Goal: Information Seeking & Learning: Learn about a topic

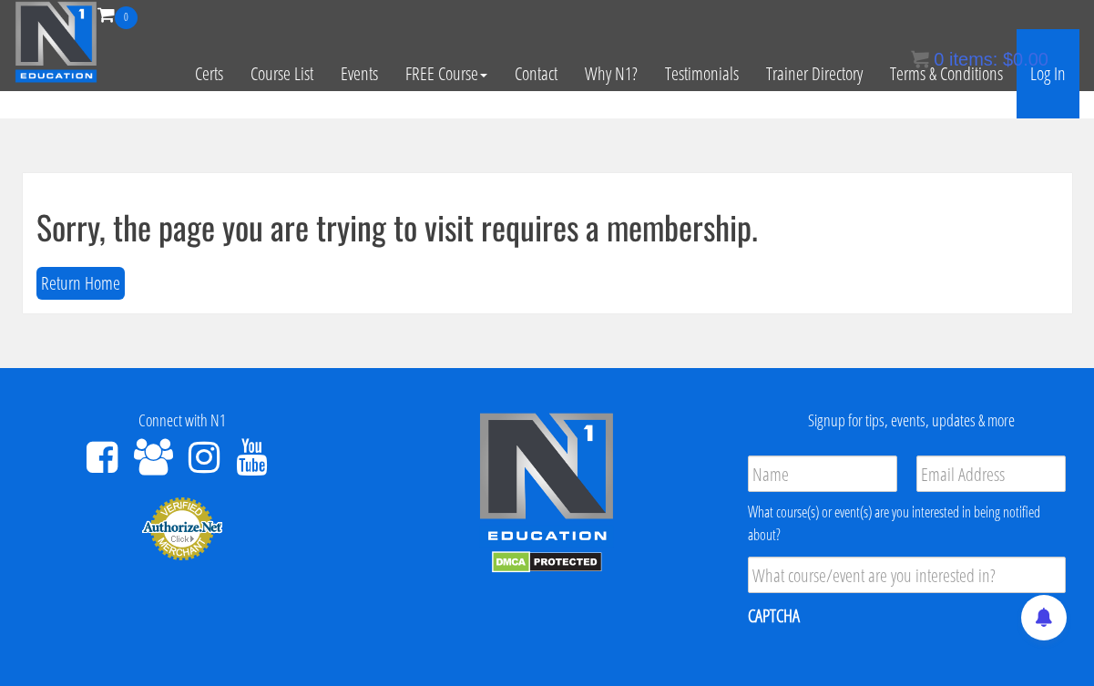
click at [1038, 80] on link "Log In" at bounding box center [1048, 73] width 63 height 89
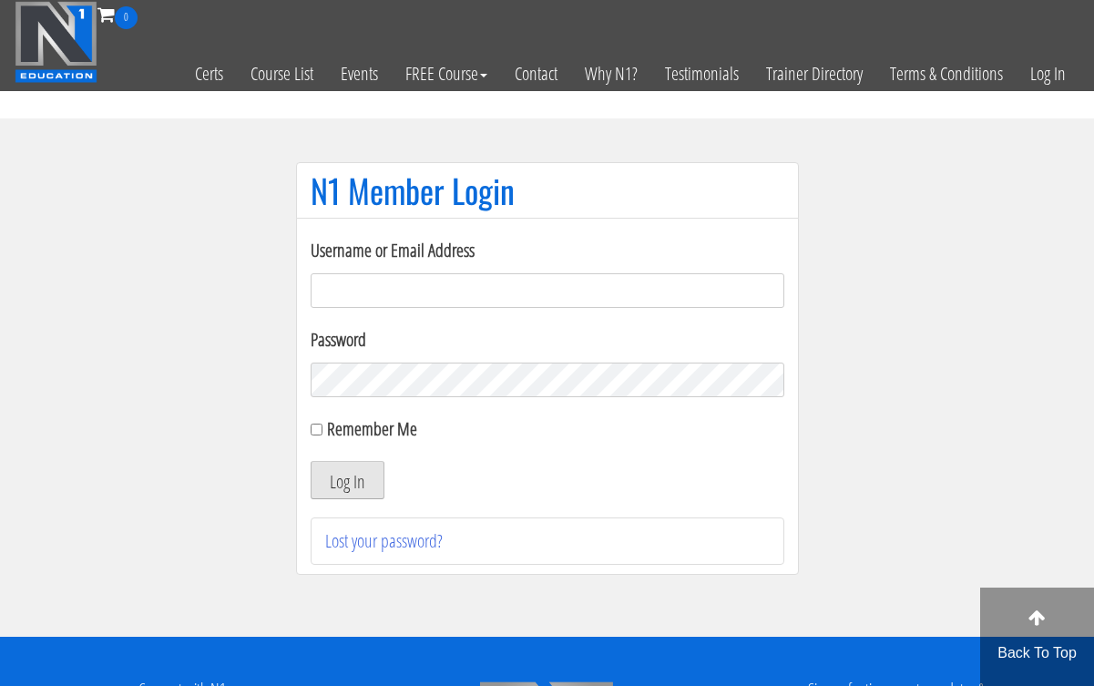
type input "whitney@personaltrainerwhitney.com"
click at [325, 474] on button "Log In" at bounding box center [348, 480] width 74 height 38
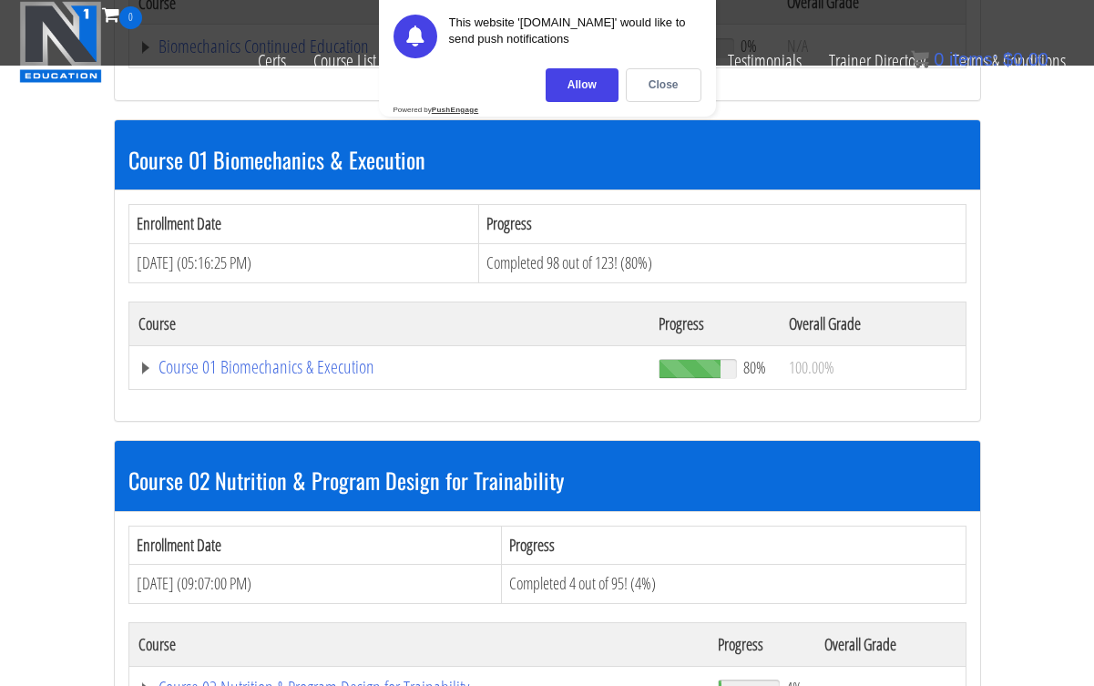
scroll to position [447, 0]
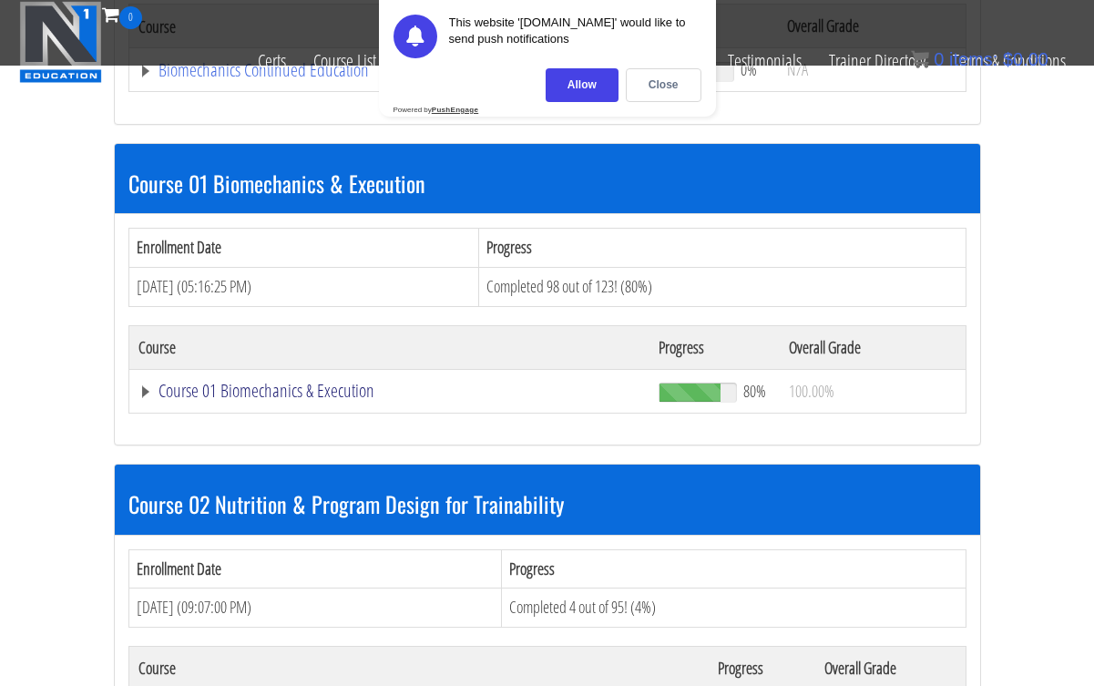
click at [276, 79] on link "Course 01 Biomechanics & Execution" at bounding box center [388, 70] width 498 height 18
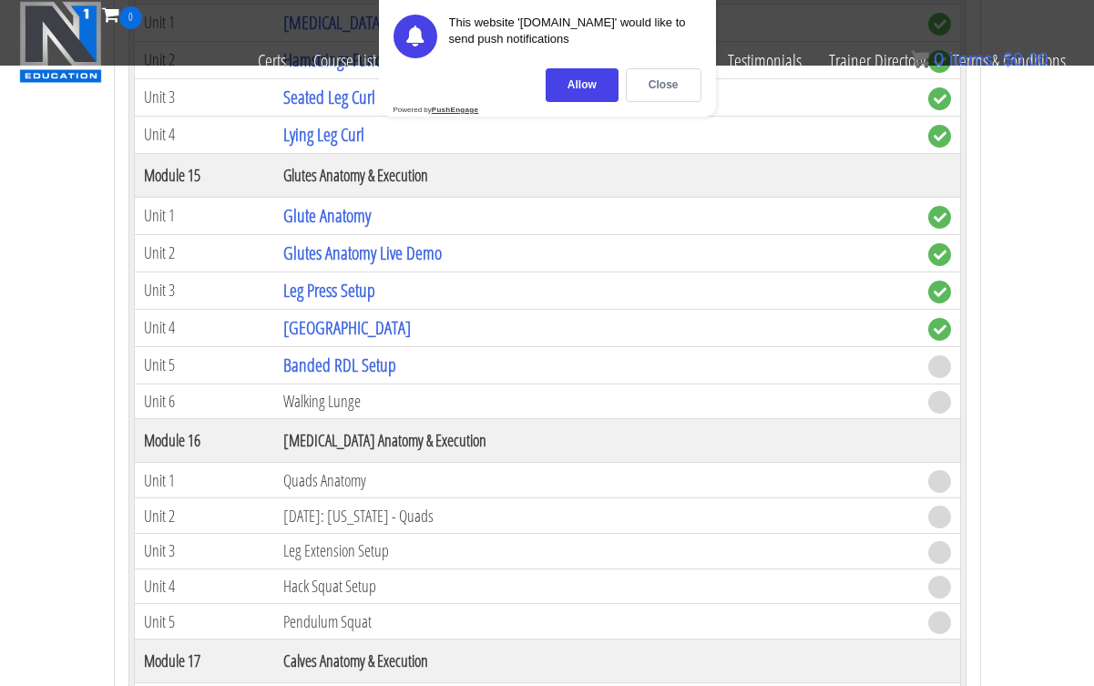
scroll to position [4878, 0]
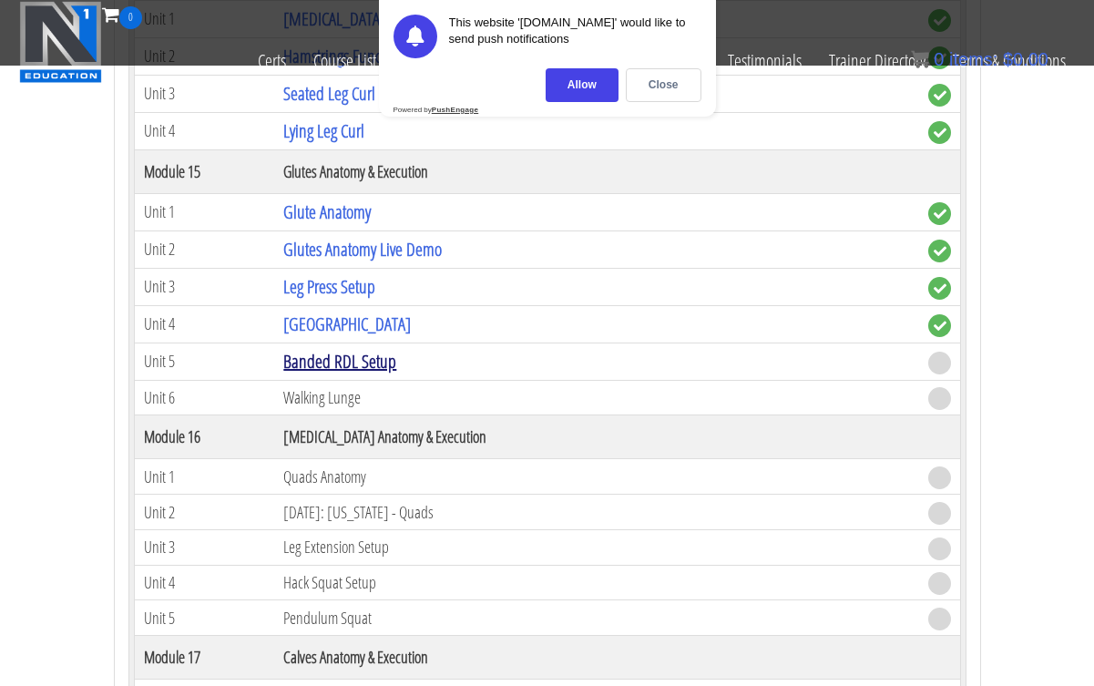
click at [314, 368] on link "Banded RDL Setup" at bounding box center [339, 361] width 113 height 25
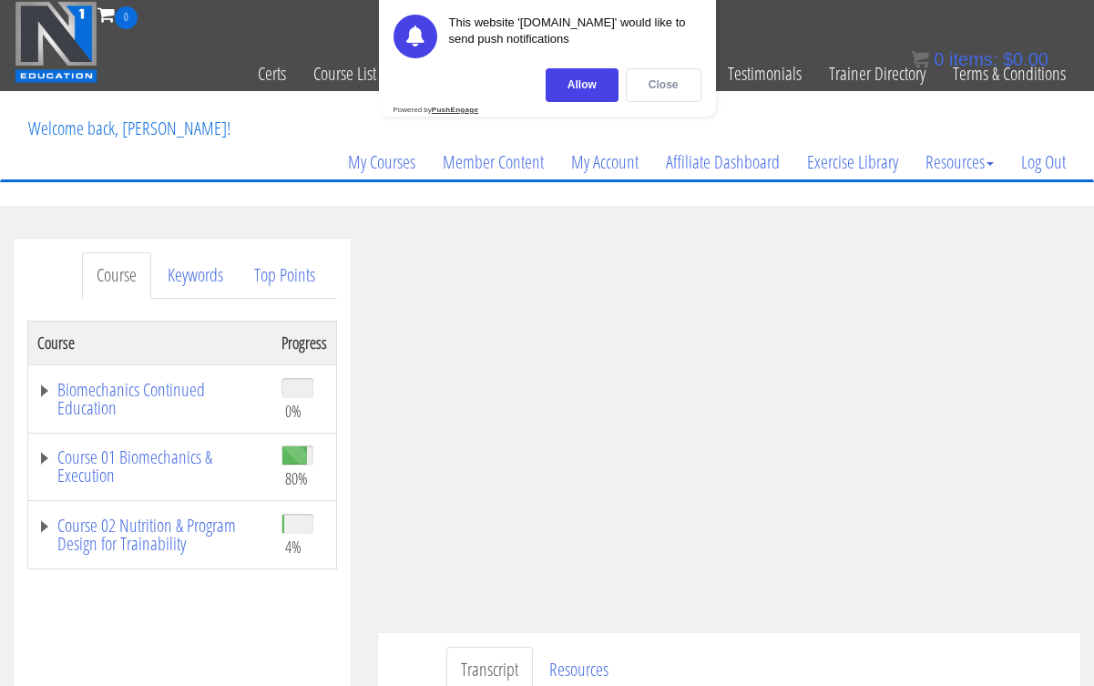
click at [665, 85] on div "Close" at bounding box center [664, 85] width 76 height 34
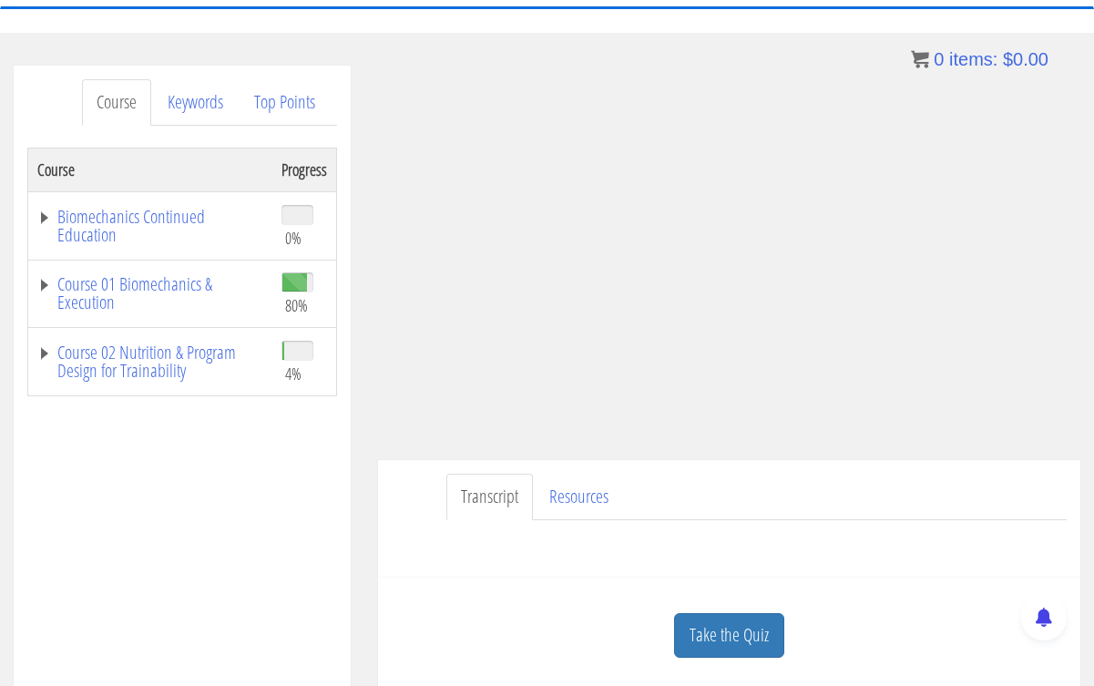
scroll to position [192, 0]
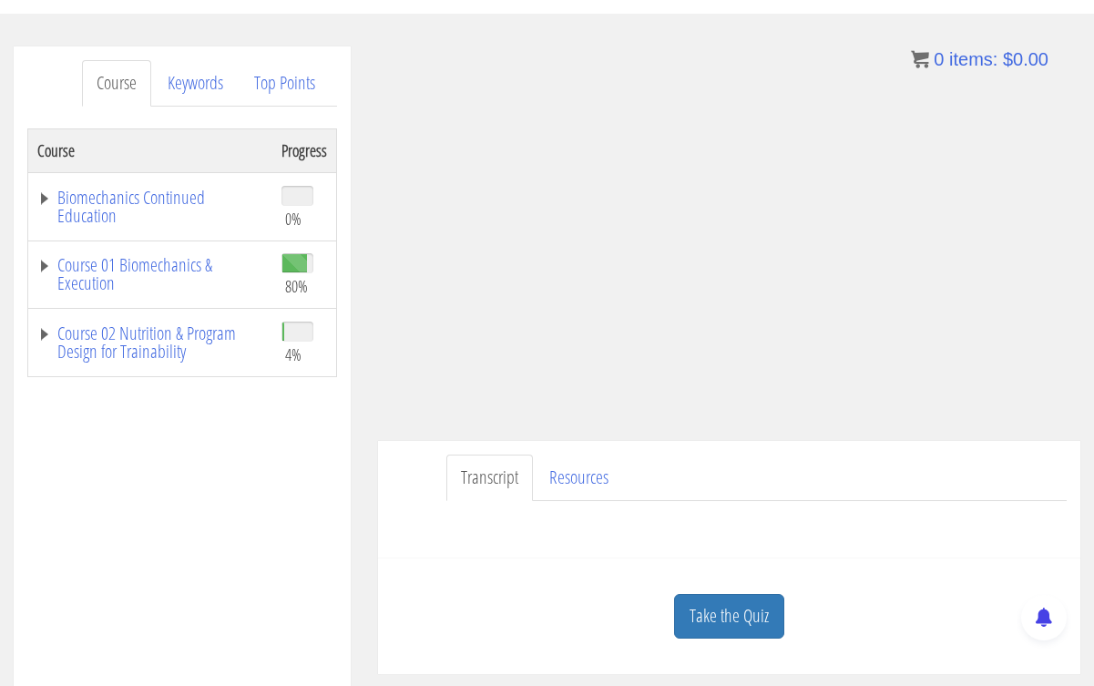
click at [857, 476] on ul "Transcript Resources" at bounding box center [756, 478] width 621 height 46
click at [752, 610] on link "Take the Quiz" at bounding box center [729, 616] width 110 height 45
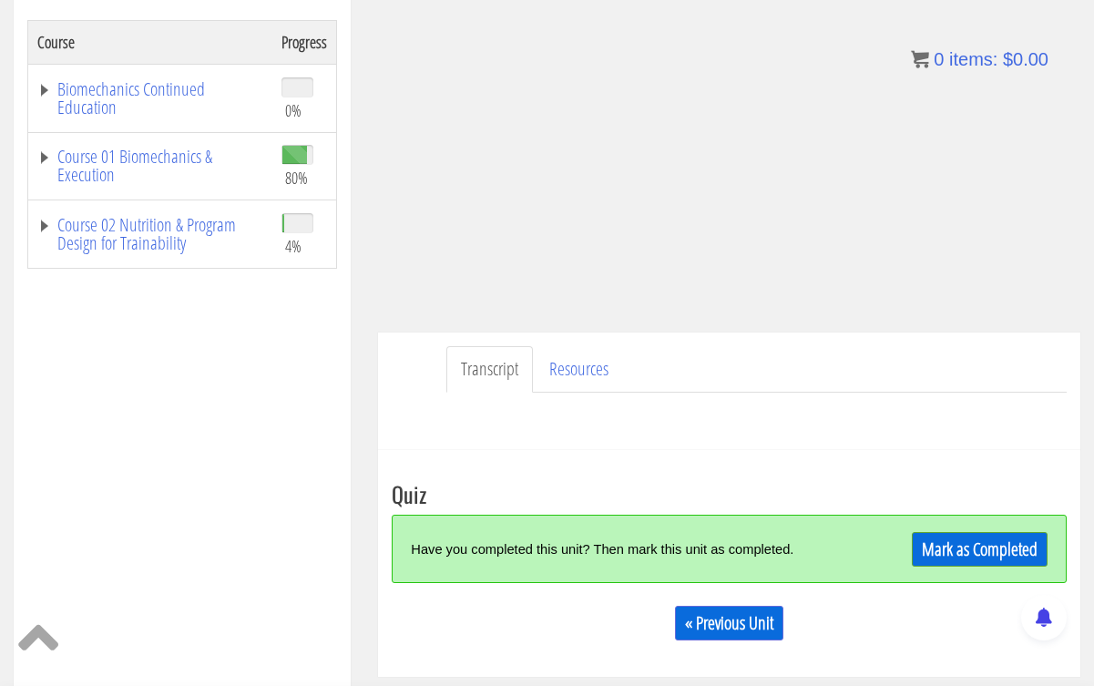
scroll to position [322, 0]
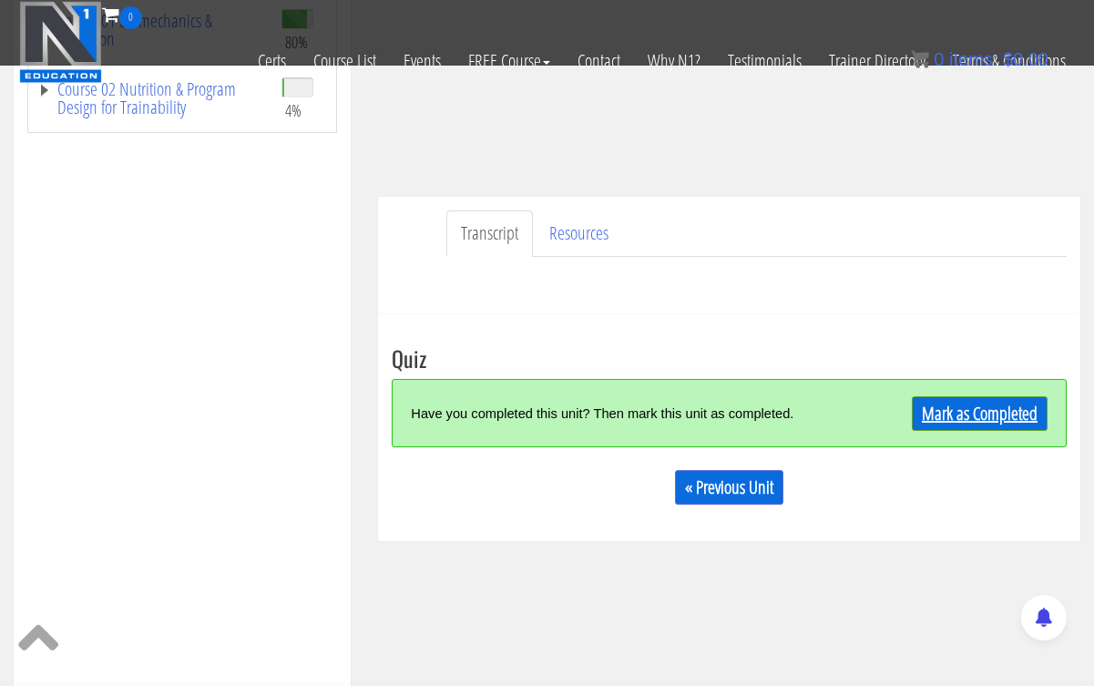
click at [970, 408] on link "Mark as Completed" at bounding box center [980, 413] width 136 height 35
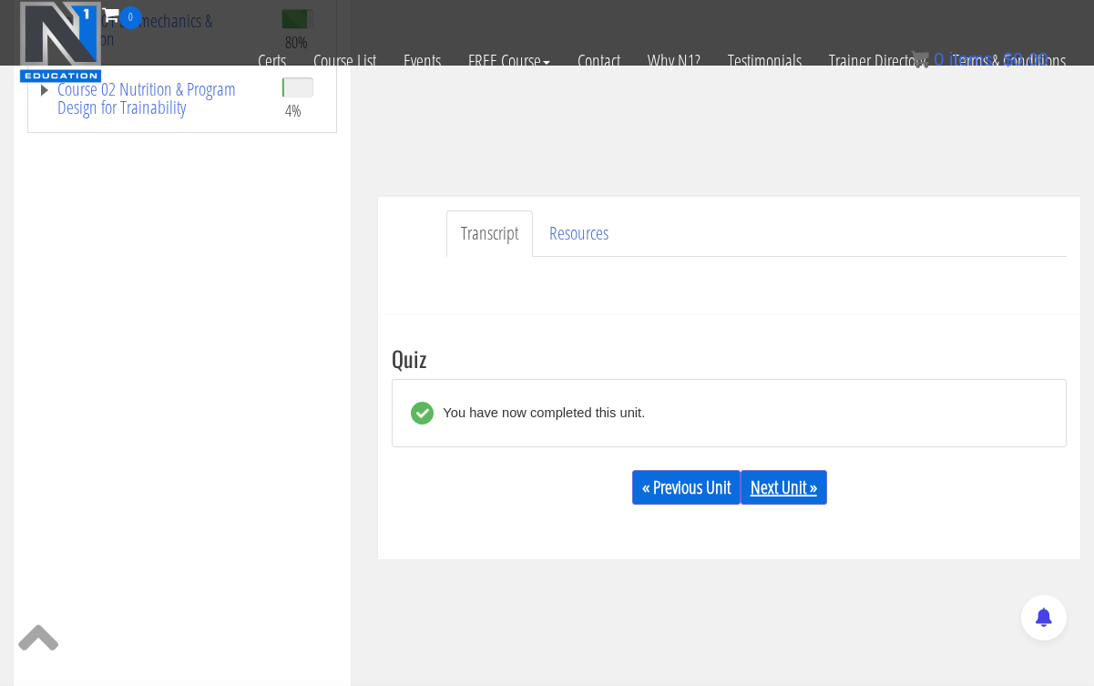
click at [778, 494] on link "Next Unit »" at bounding box center [784, 487] width 87 height 35
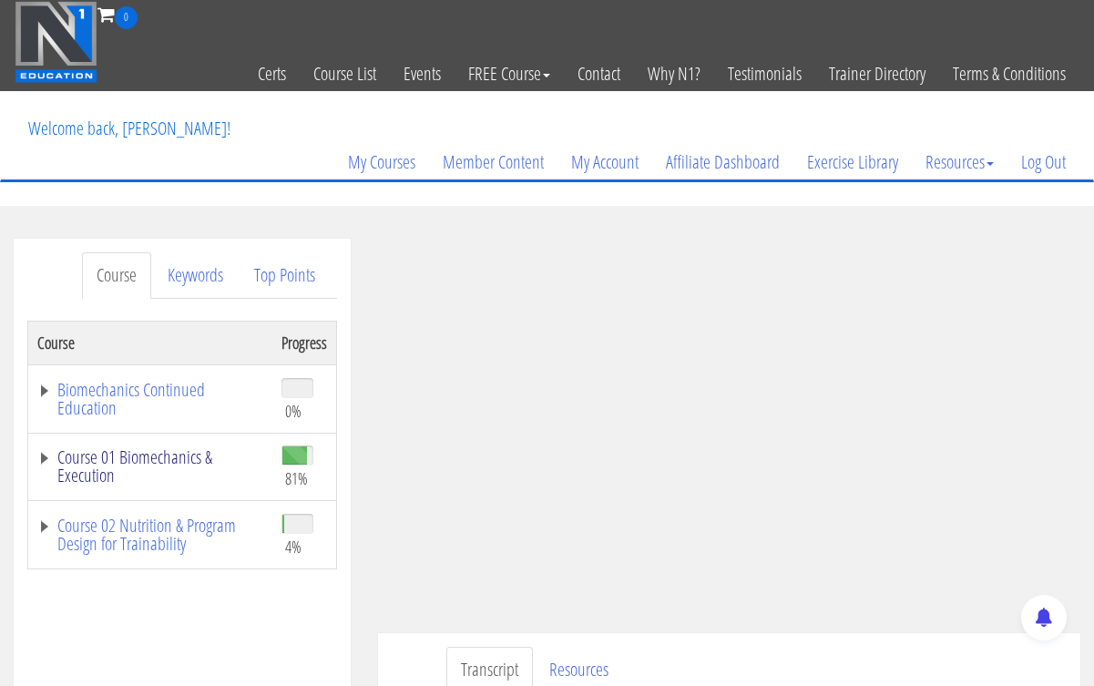
click at [147, 458] on link "Course 01 Biomechanics & Execution" at bounding box center [150, 466] width 226 height 36
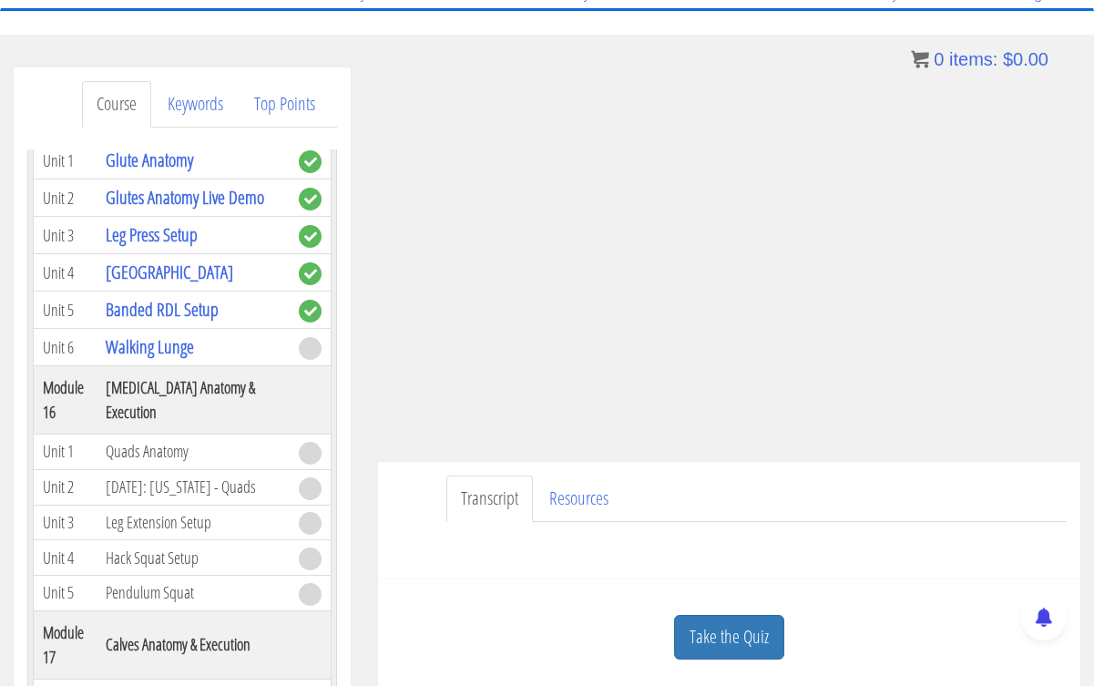
scroll to position [175, 0]
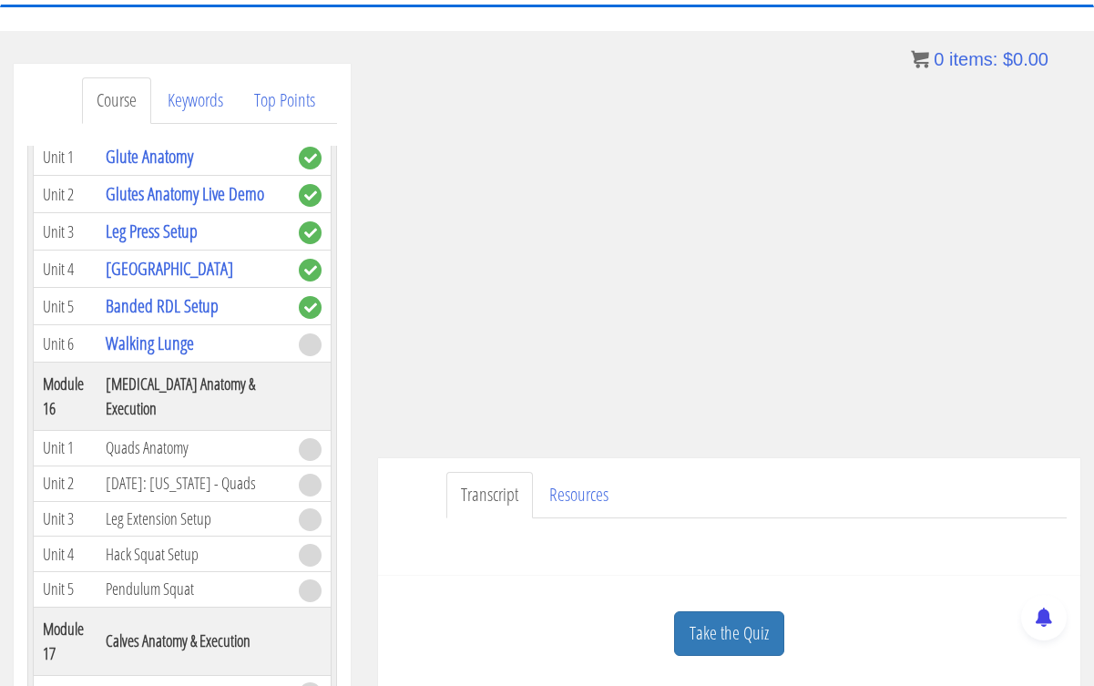
click at [713, 497] on ul "Transcript Resources" at bounding box center [756, 495] width 621 height 46
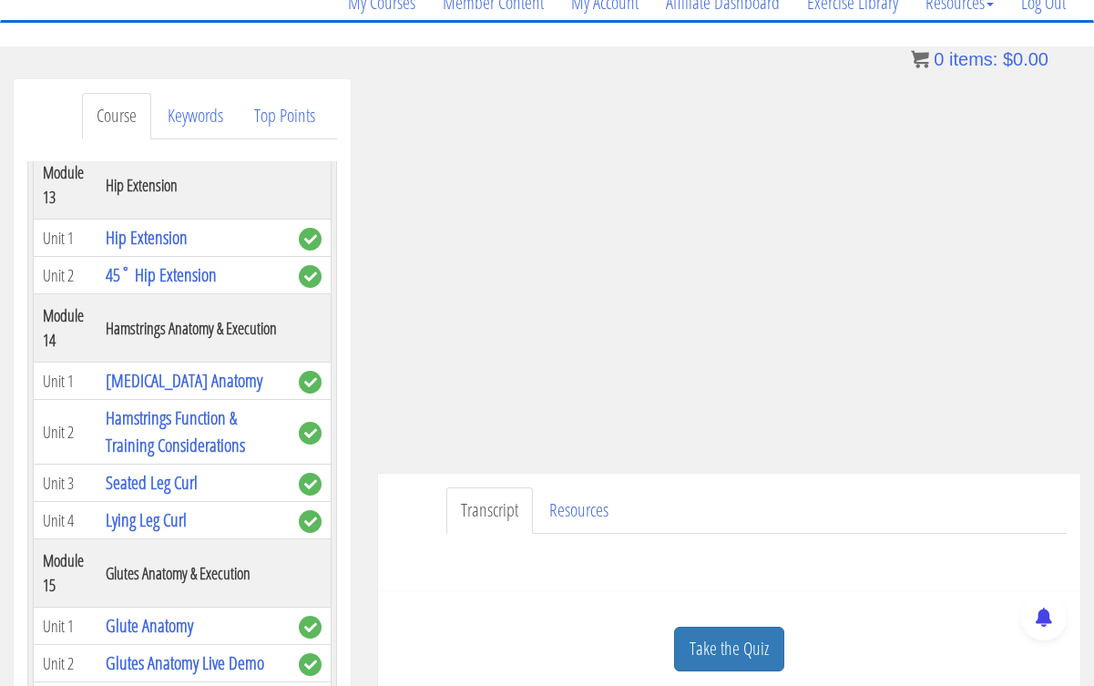
scroll to position [158, 0]
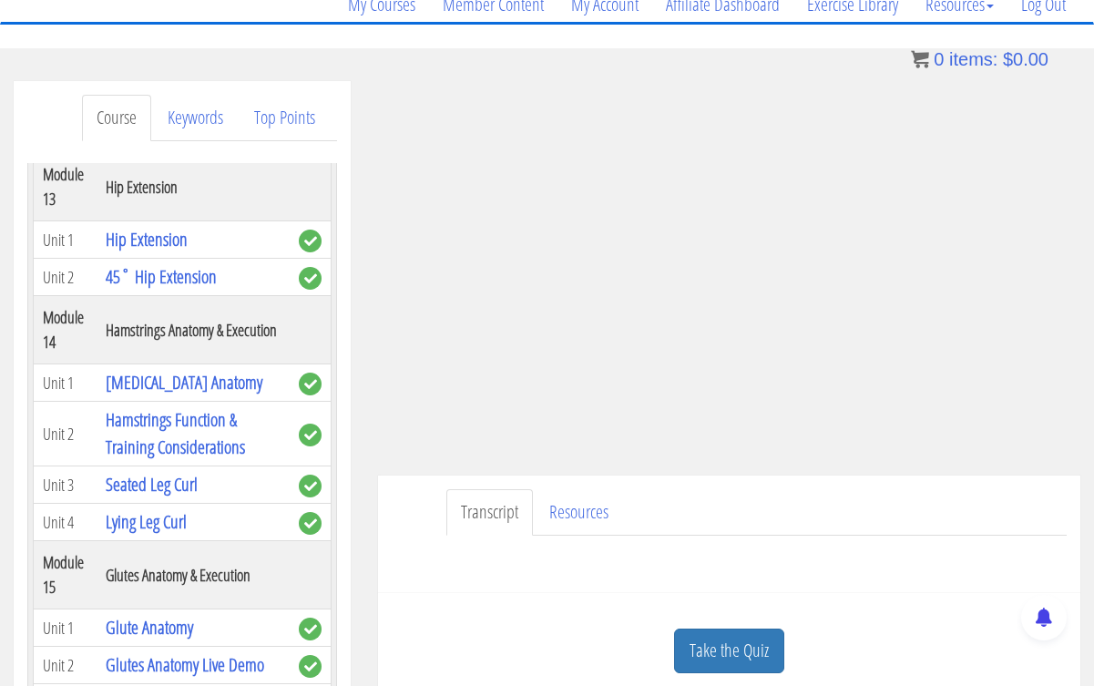
click at [707, 649] on link "Take the Quiz" at bounding box center [729, 651] width 110 height 45
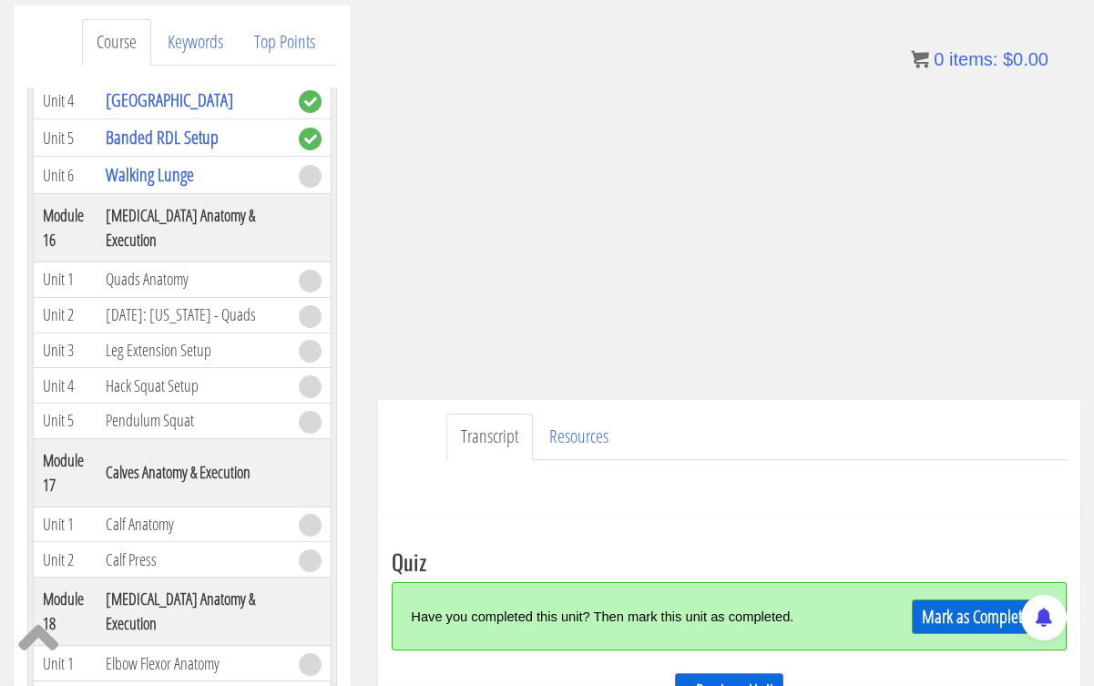
scroll to position [236, 0]
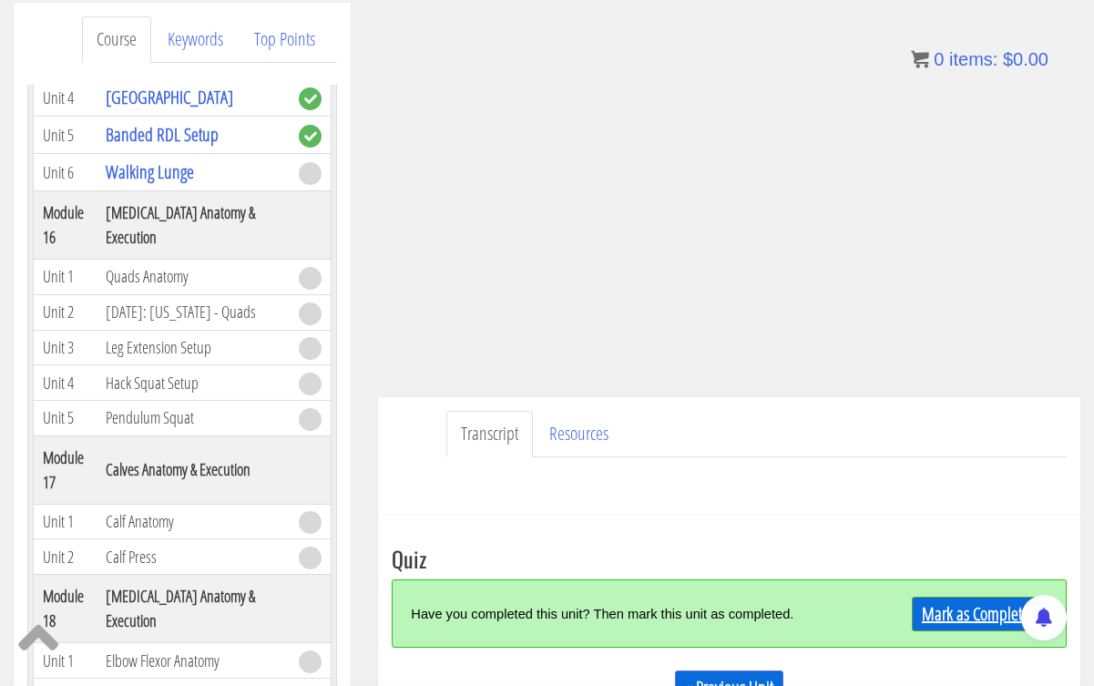
click at [950, 612] on link "Mark as Completed" at bounding box center [980, 614] width 136 height 35
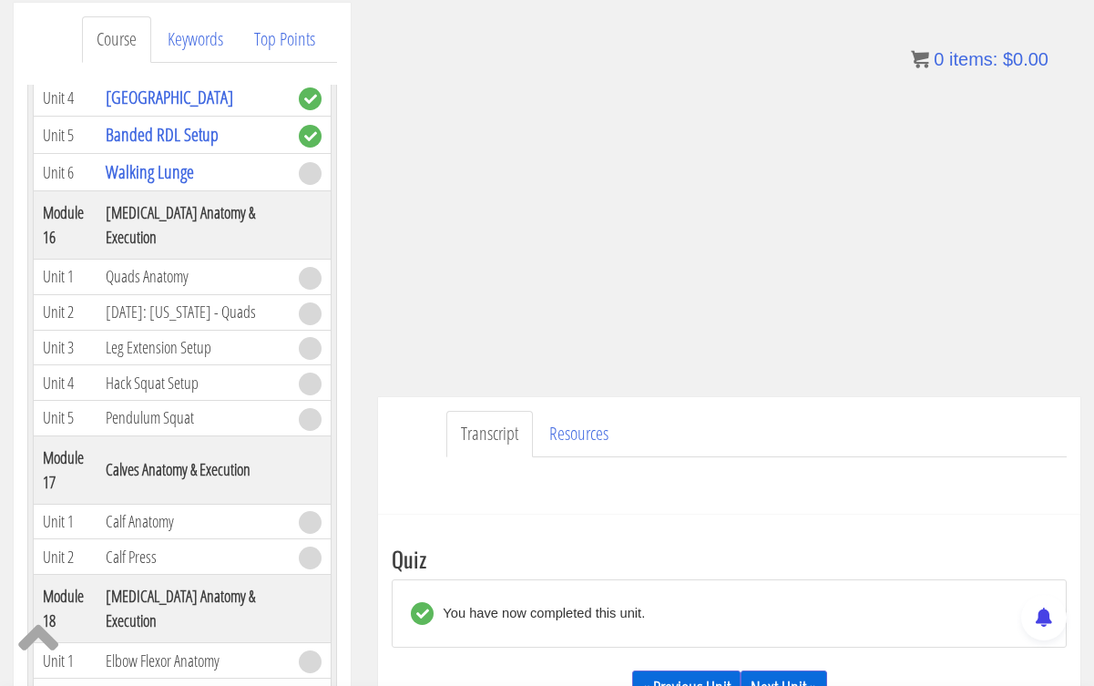
click at [792, 678] on link "Next Unit »" at bounding box center [784, 688] width 87 height 35
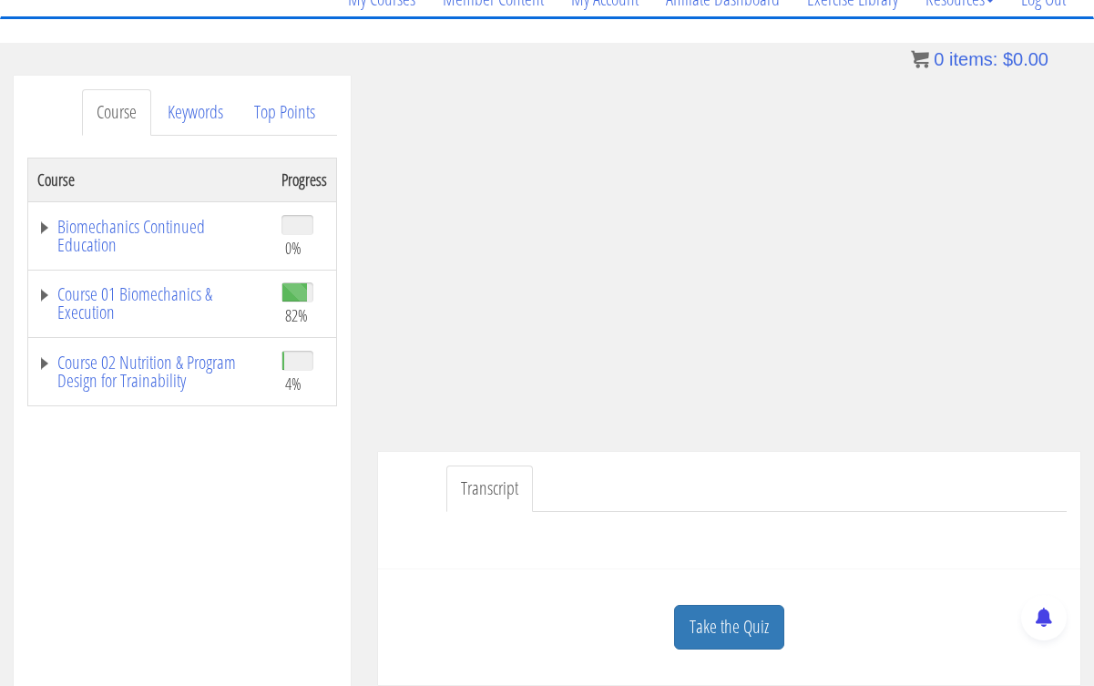
scroll to position [166, 0]
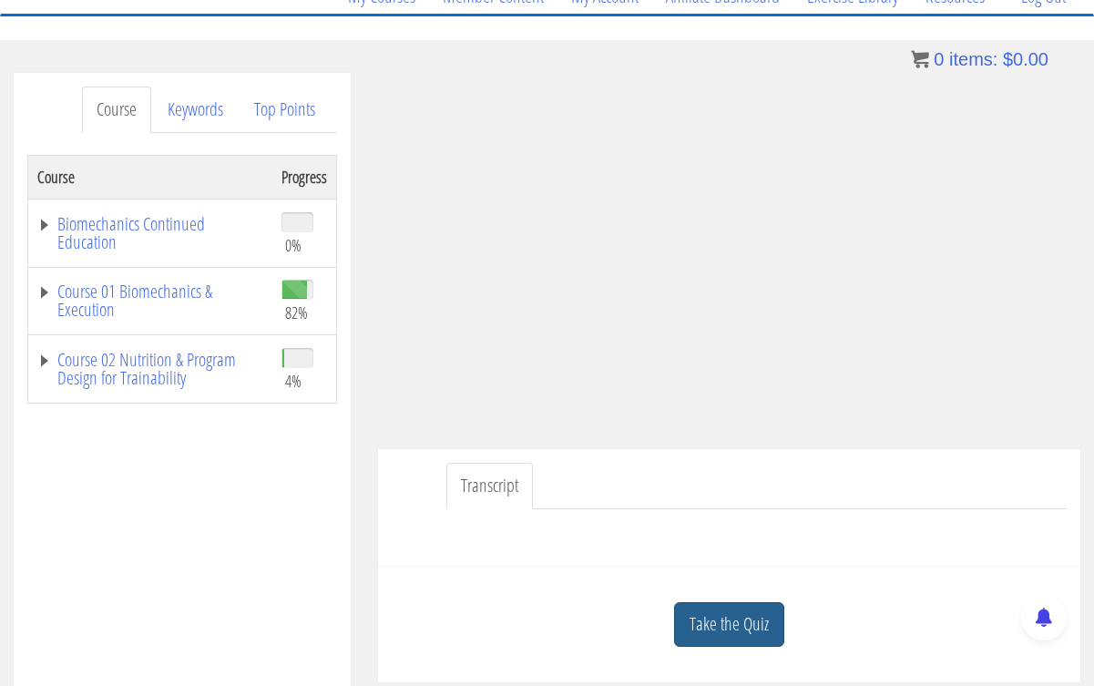
click at [750, 608] on link "Take the Quiz" at bounding box center [729, 624] width 110 height 45
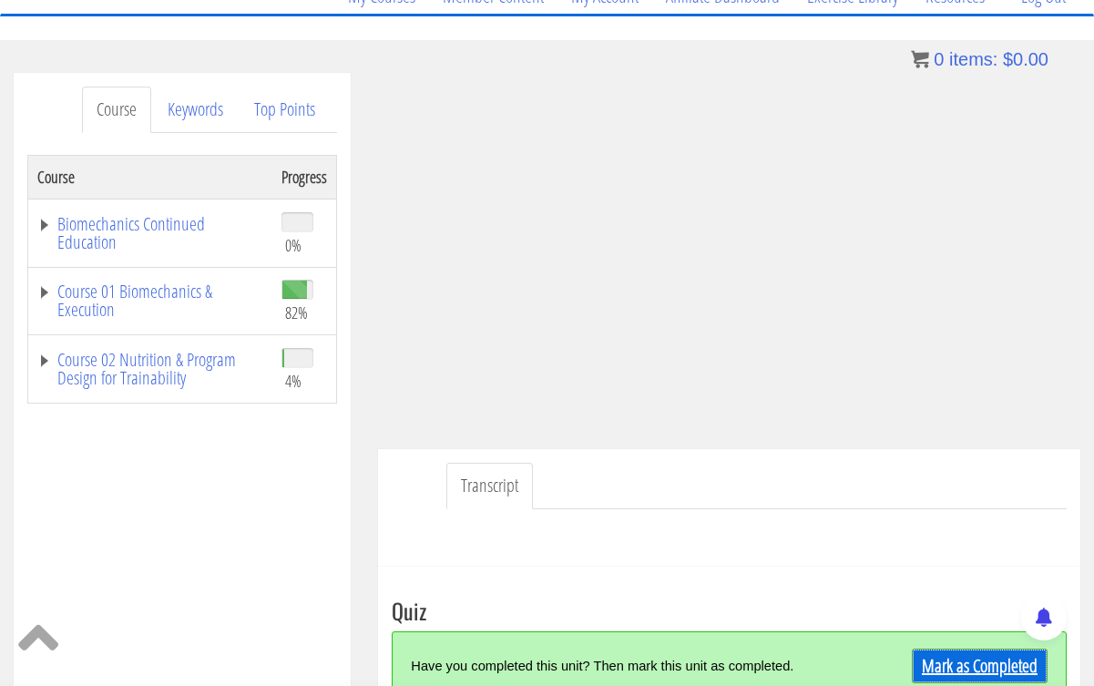
click at [966, 669] on link "Mark as Completed" at bounding box center [980, 666] width 136 height 35
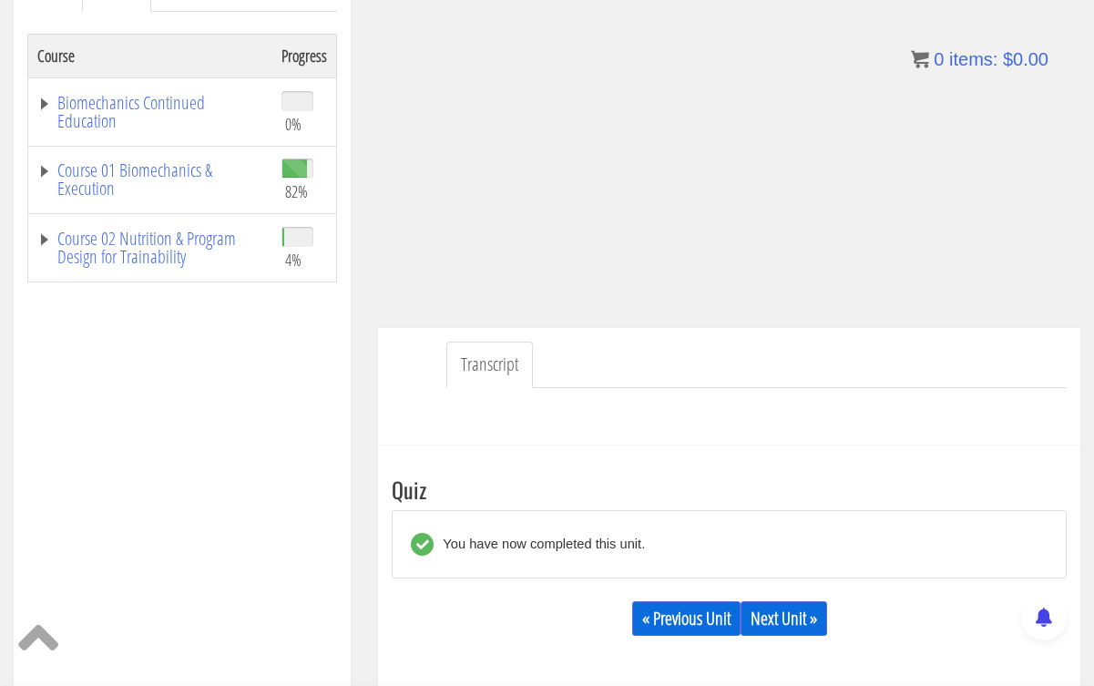
scroll to position [289, 0]
click at [780, 611] on link "Next Unit »" at bounding box center [784, 617] width 87 height 35
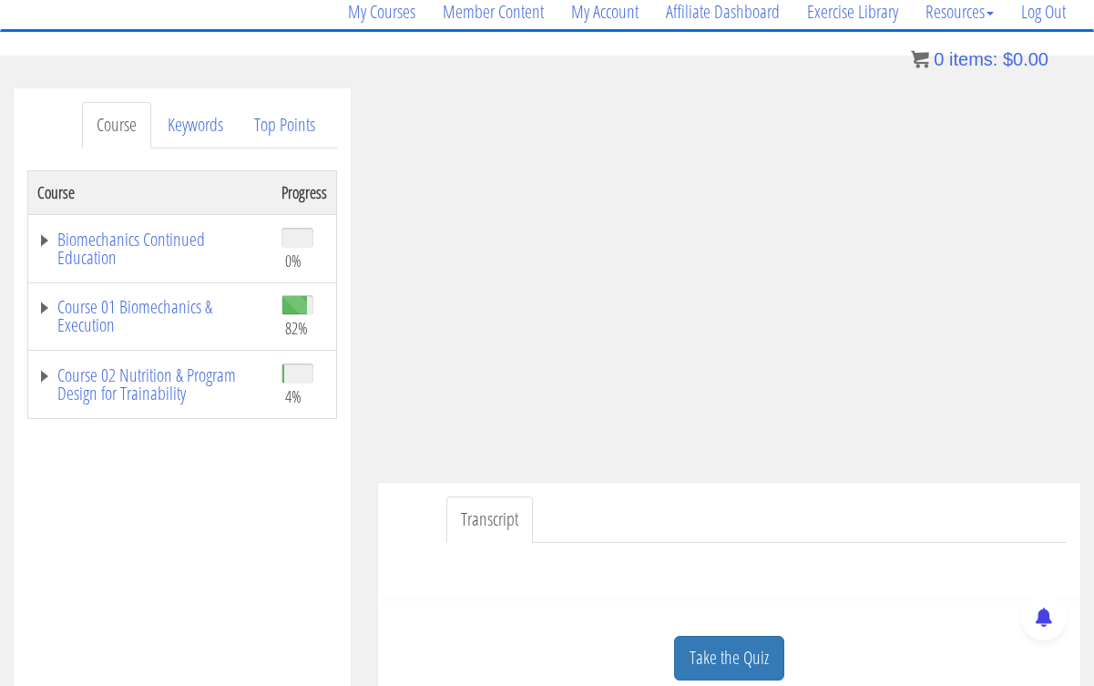
scroll to position [159, 0]
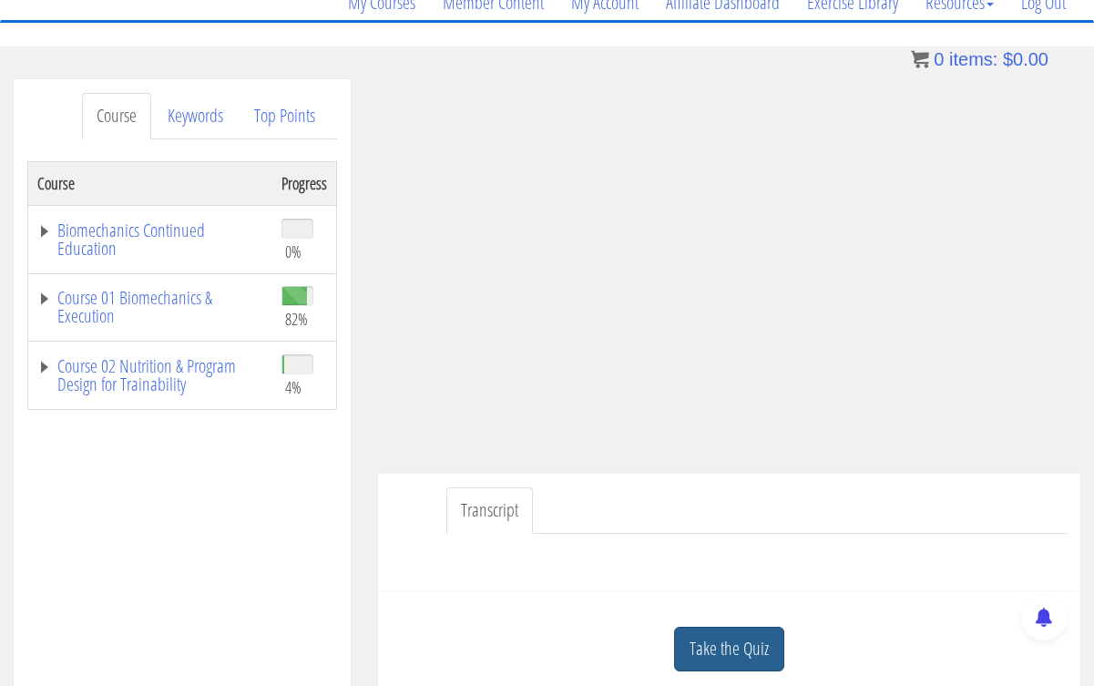
click at [720, 644] on link "Take the Quiz" at bounding box center [729, 649] width 110 height 45
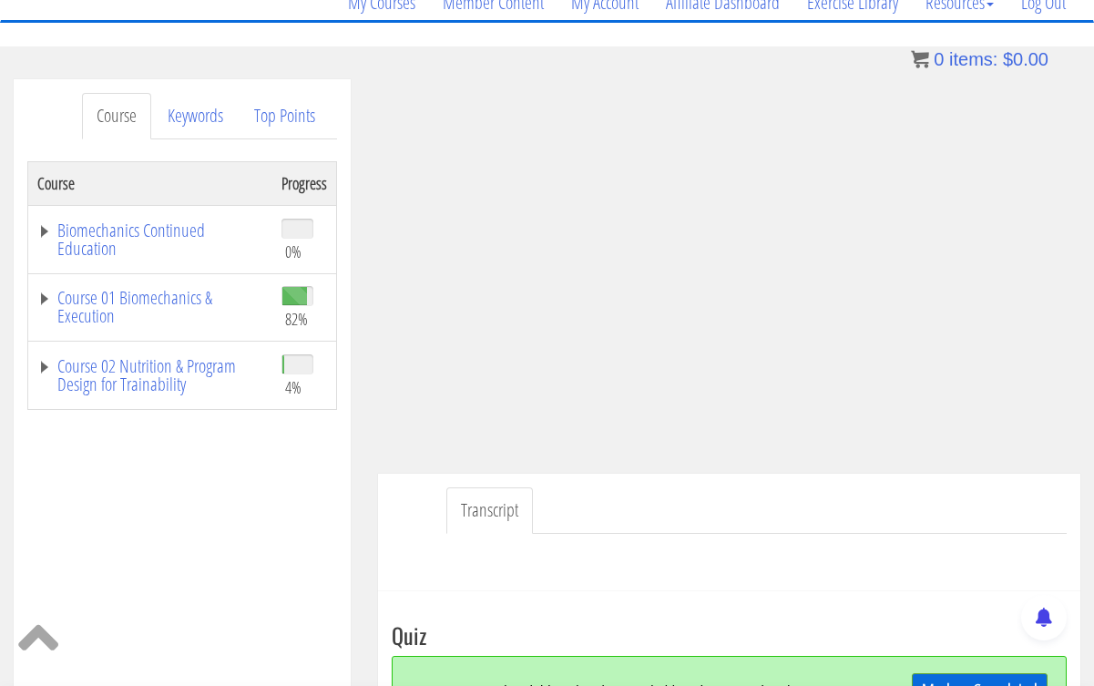
click at [933, 674] on link "Mark as Completed" at bounding box center [980, 690] width 136 height 35
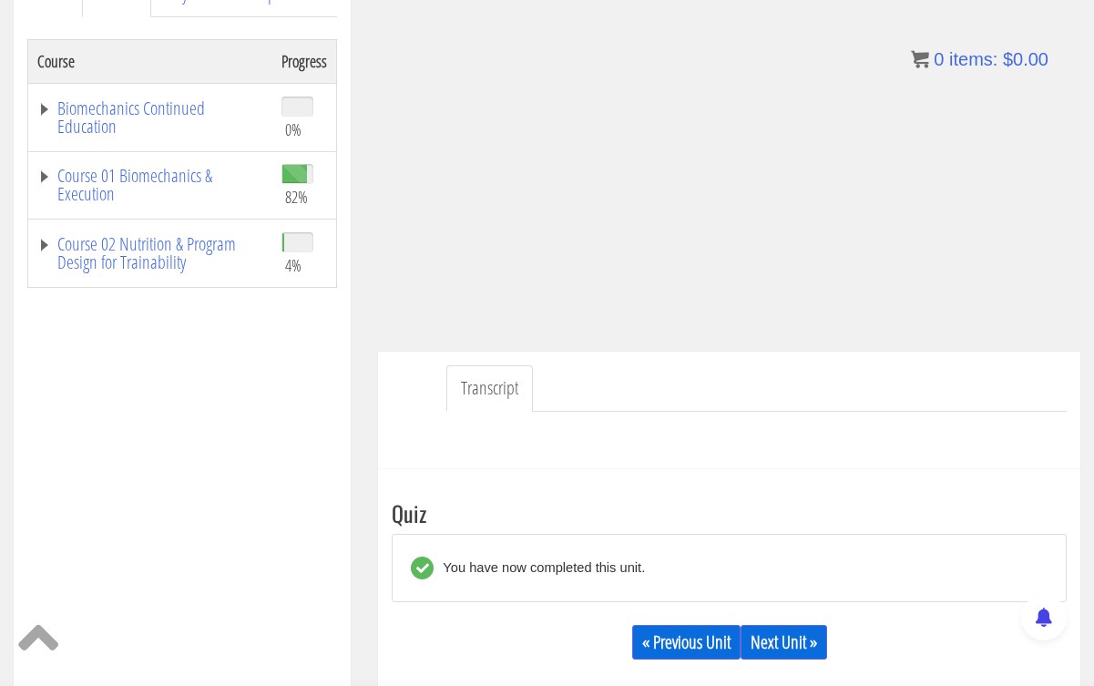
scroll to position [313, 0]
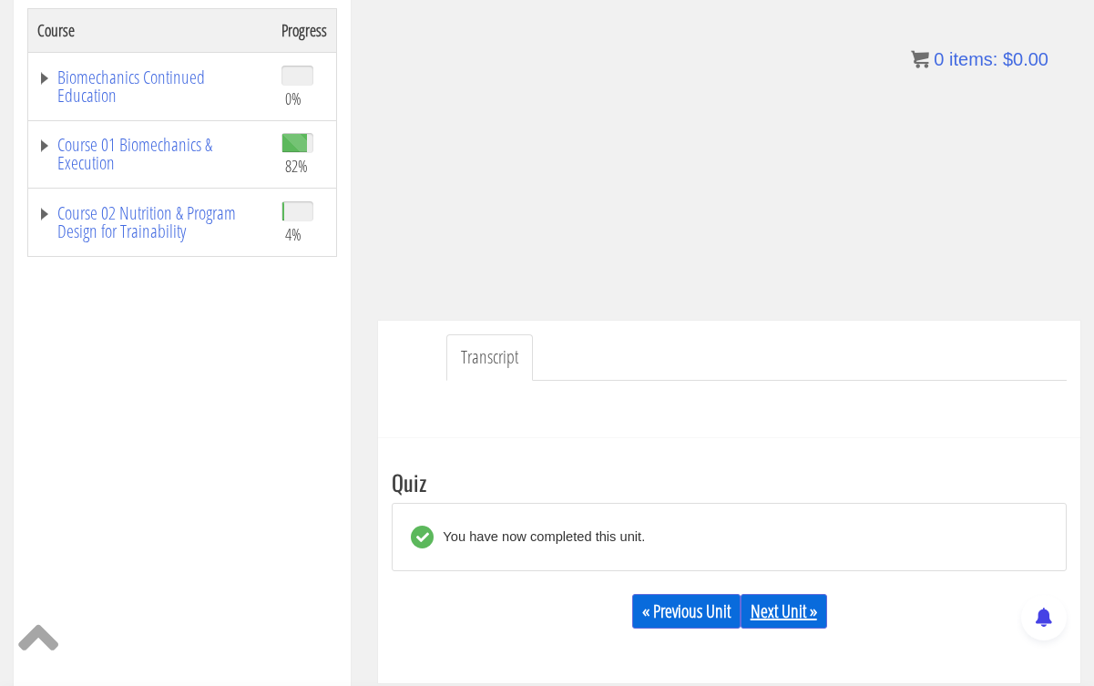
click at [789, 621] on link "Next Unit »" at bounding box center [784, 611] width 87 height 35
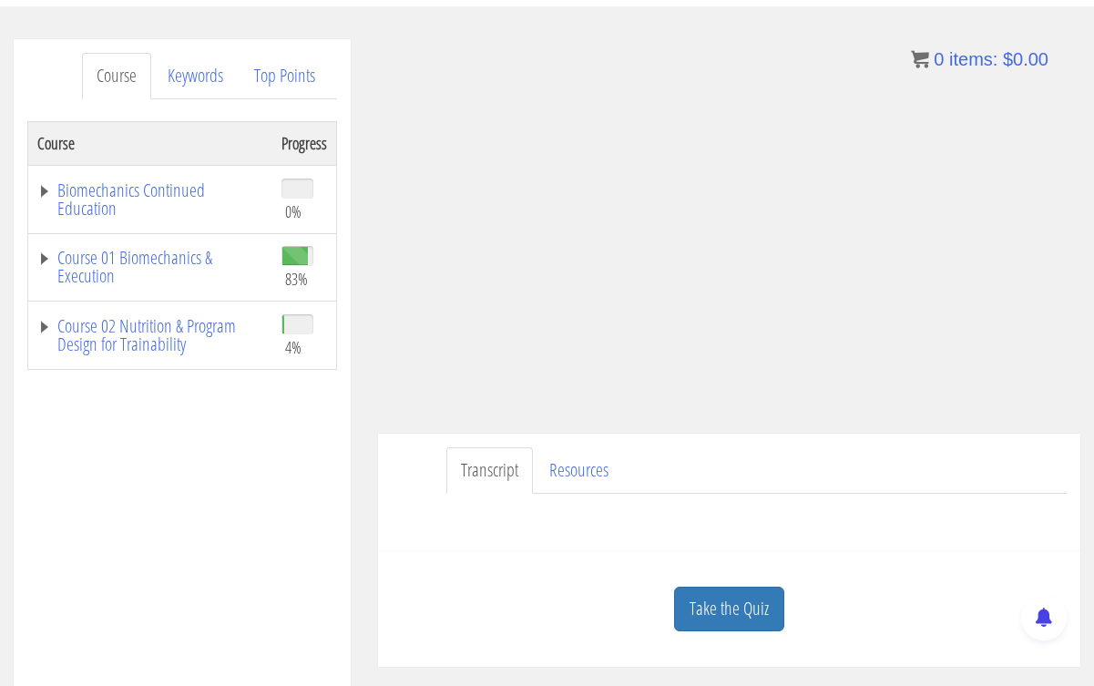
scroll to position [216, 0]
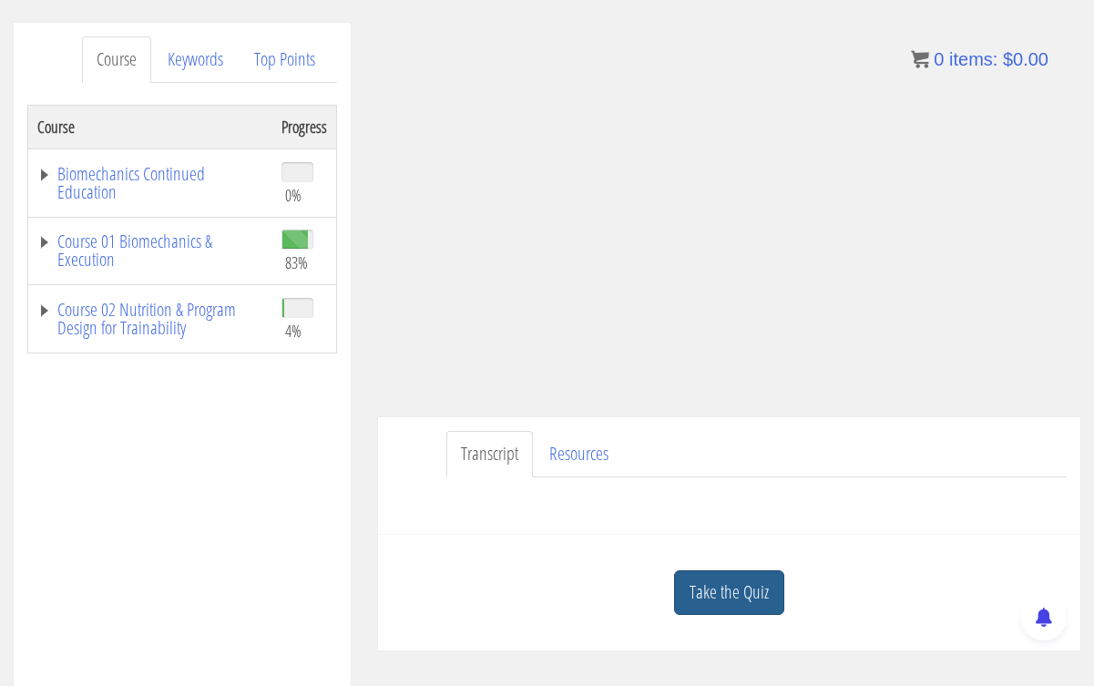
click at [738, 590] on link "Take the Quiz" at bounding box center [729, 592] width 110 height 45
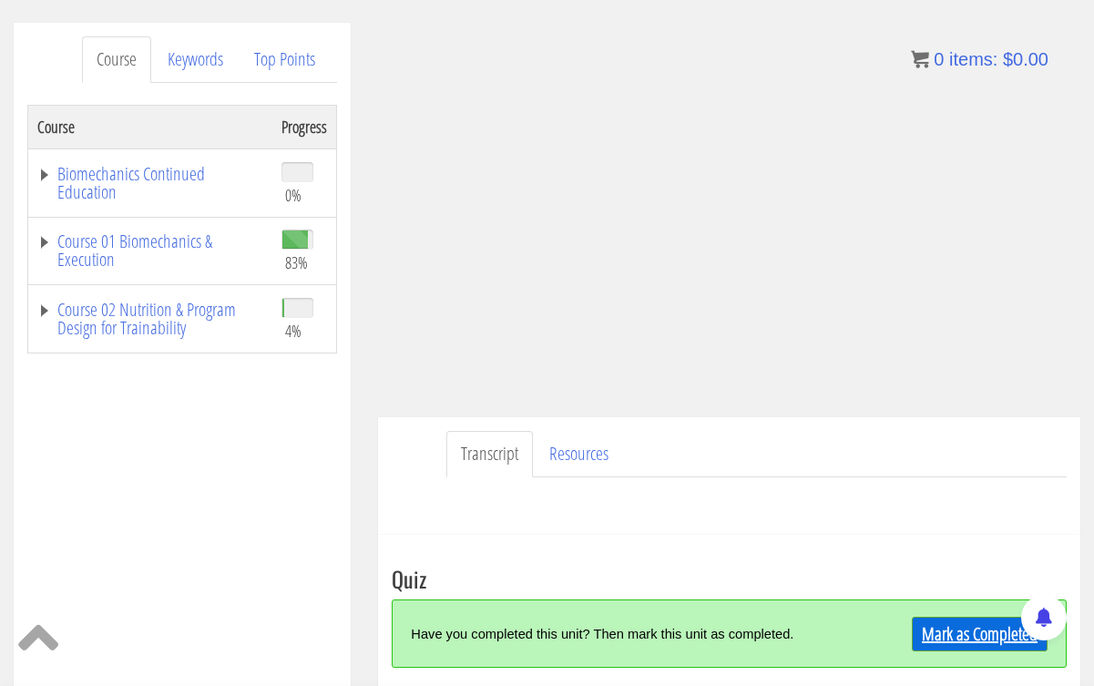
click at [953, 628] on link "Mark as Completed" at bounding box center [980, 634] width 136 height 35
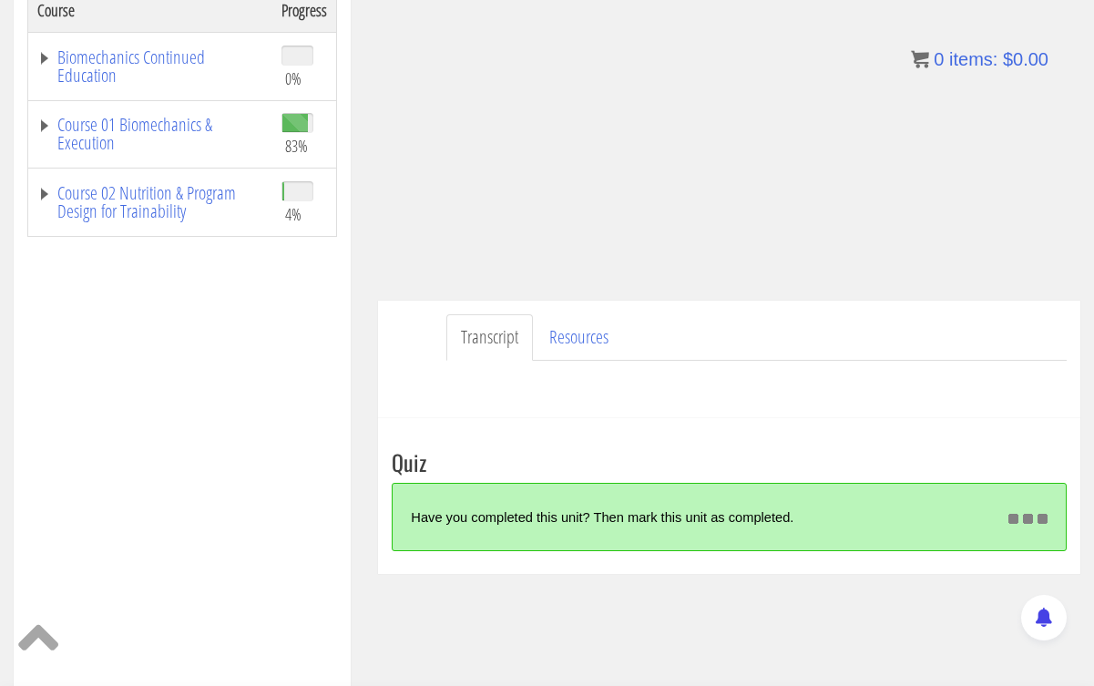
scroll to position [339, 0]
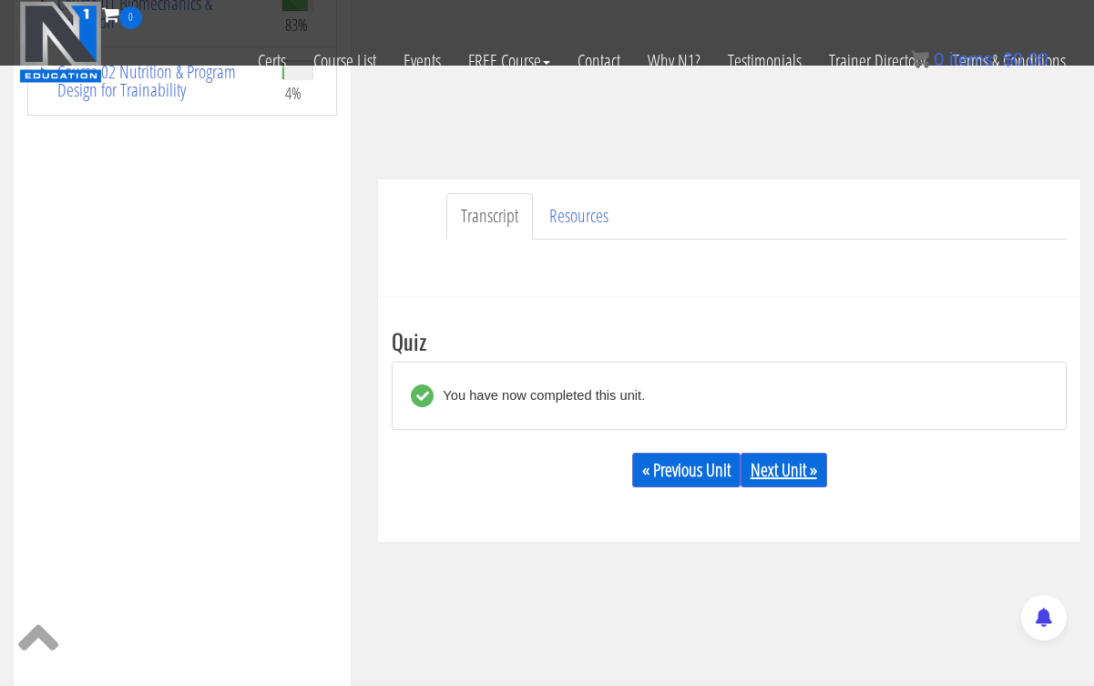
click at [775, 470] on link "Next Unit »" at bounding box center [784, 470] width 87 height 35
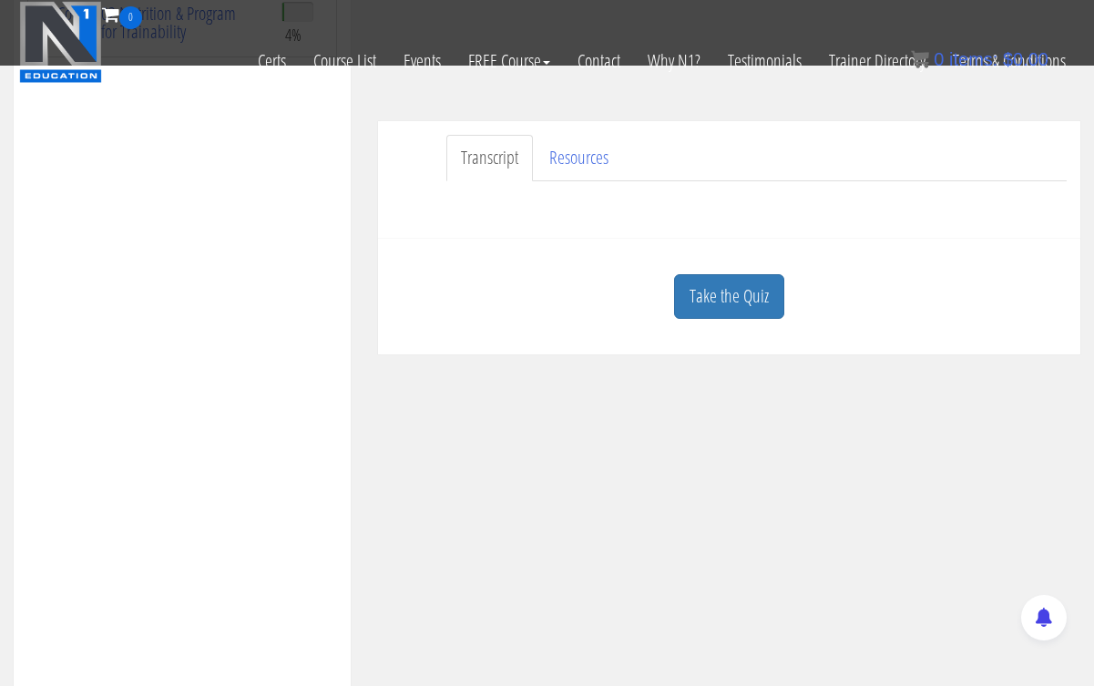
scroll to position [419, 0]
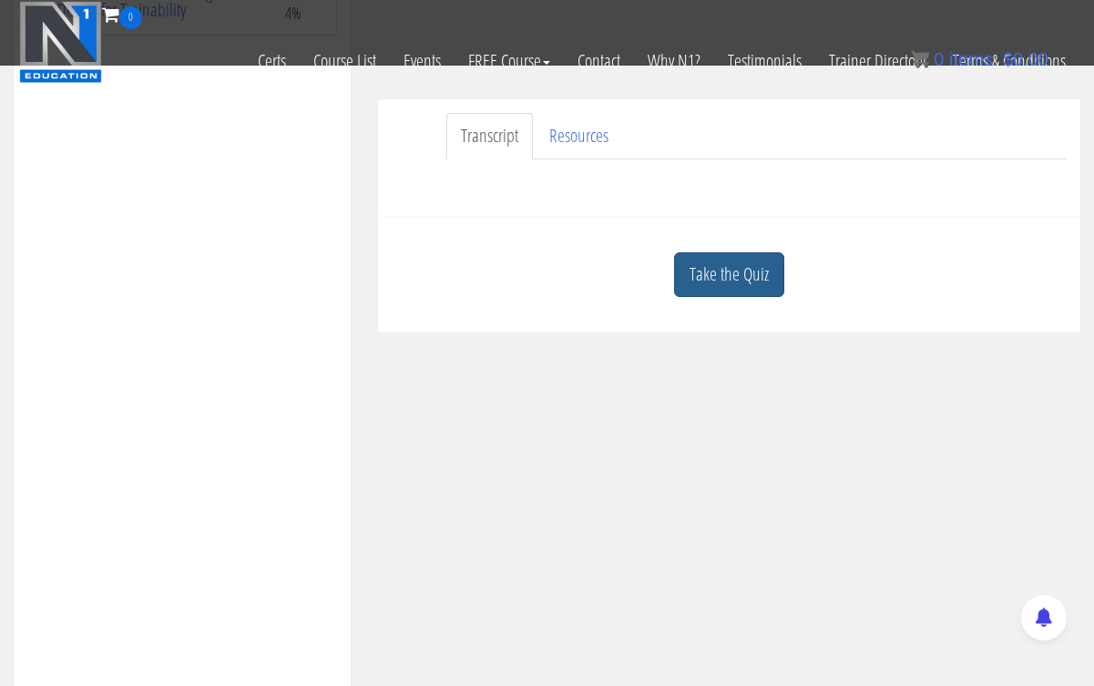
click at [721, 269] on link "Take the Quiz" at bounding box center [729, 274] width 110 height 45
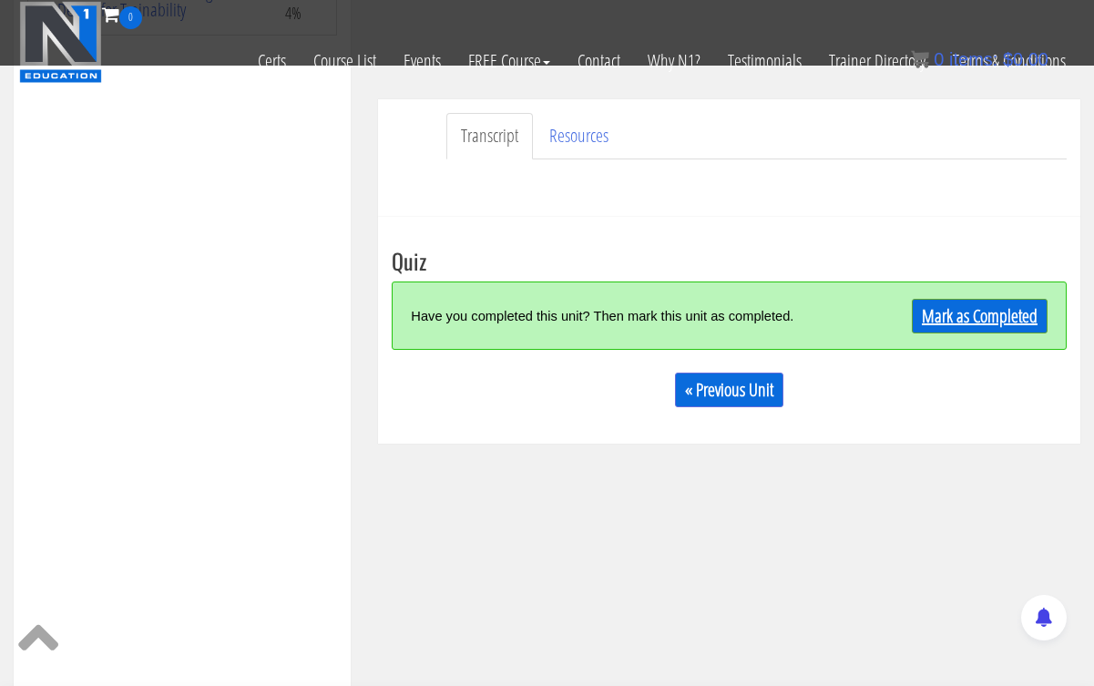
click at [939, 320] on link "Mark as Completed" at bounding box center [980, 316] width 136 height 35
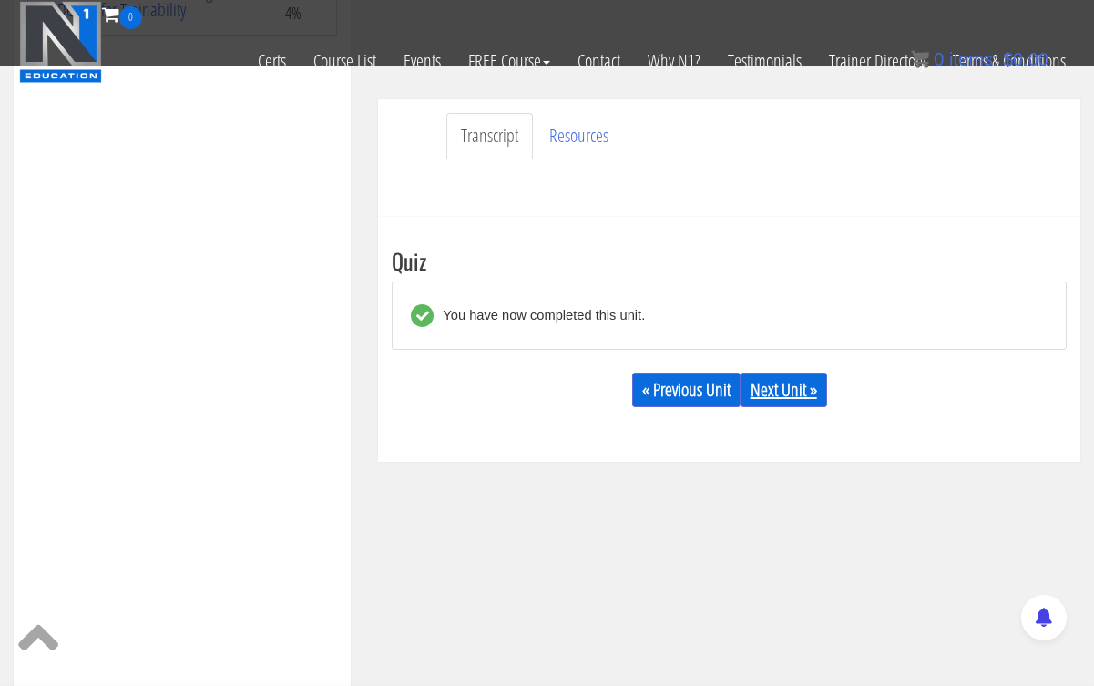
click at [769, 395] on link "Next Unit »" at bounding box center [784, 390] width 87 height 35
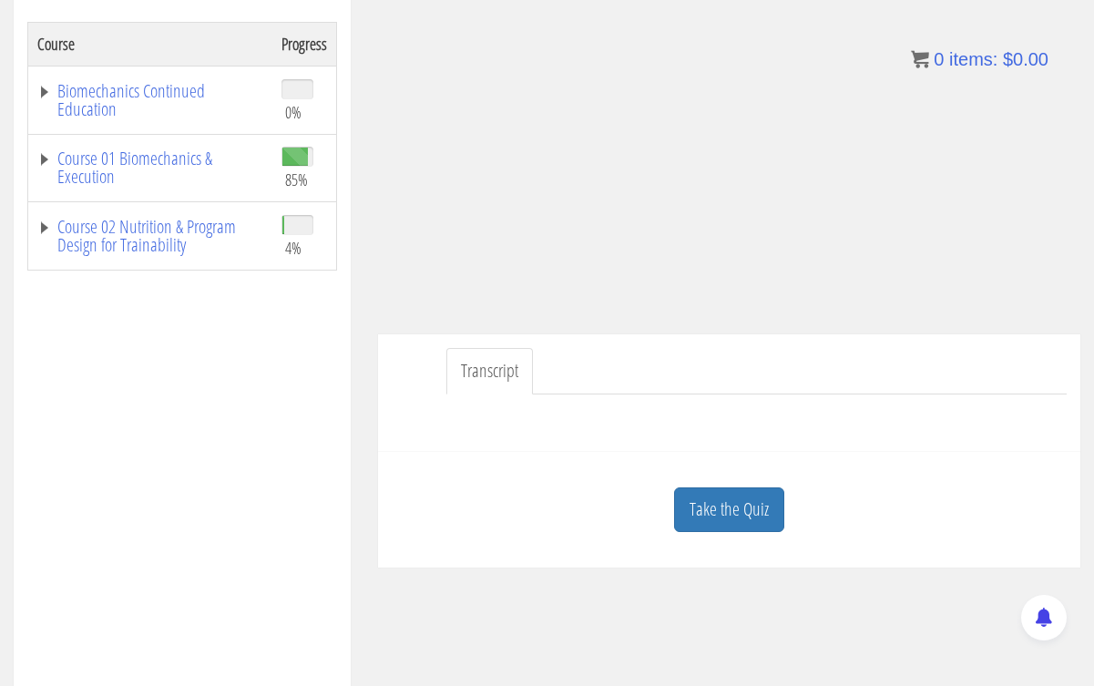
scroll to position [324, 0]
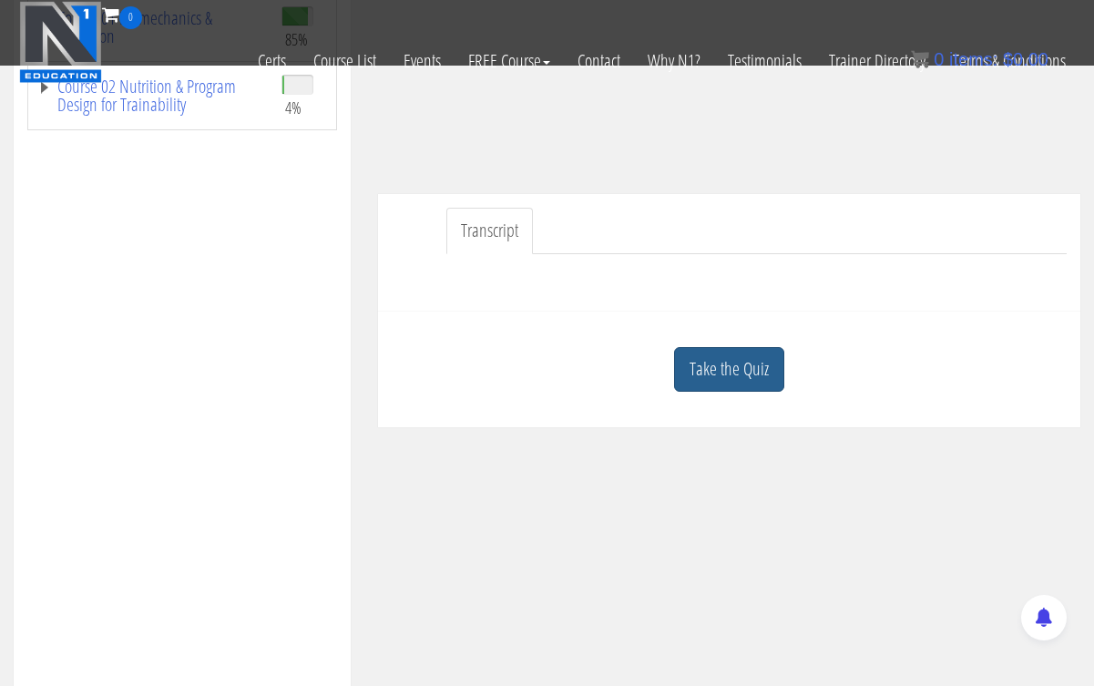
click at [703, 370] on link "Take the Quiz" at bounding box center [729, 369] width 110 height 45
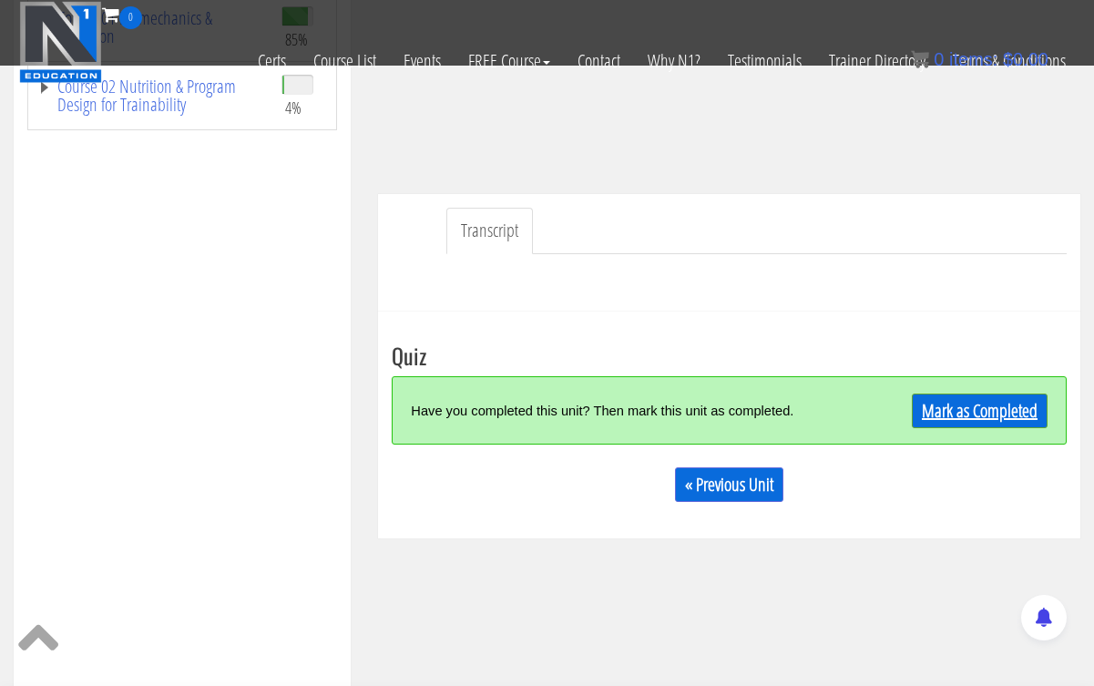
click at [982, 407] on link "Mark as Completed" at bounding box center [980, 411] width 136 height 35
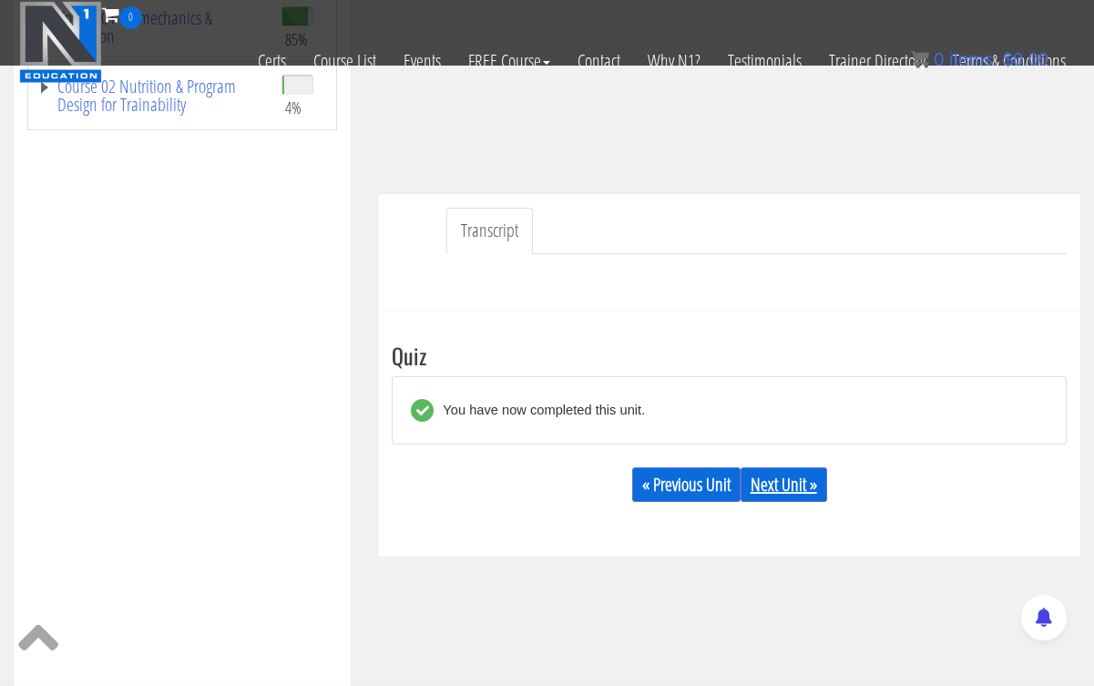
click at [785, 483] on link "Next Unit »" at bounding box center [784, 484] width 87 height 35
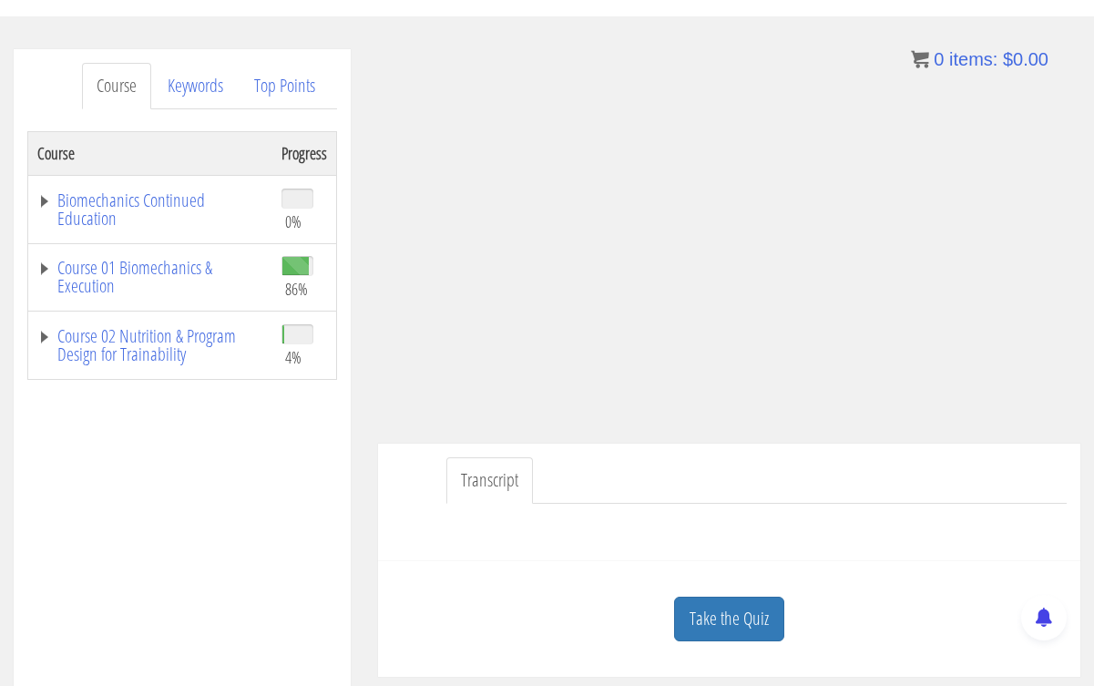
scroll to position [199, 0]
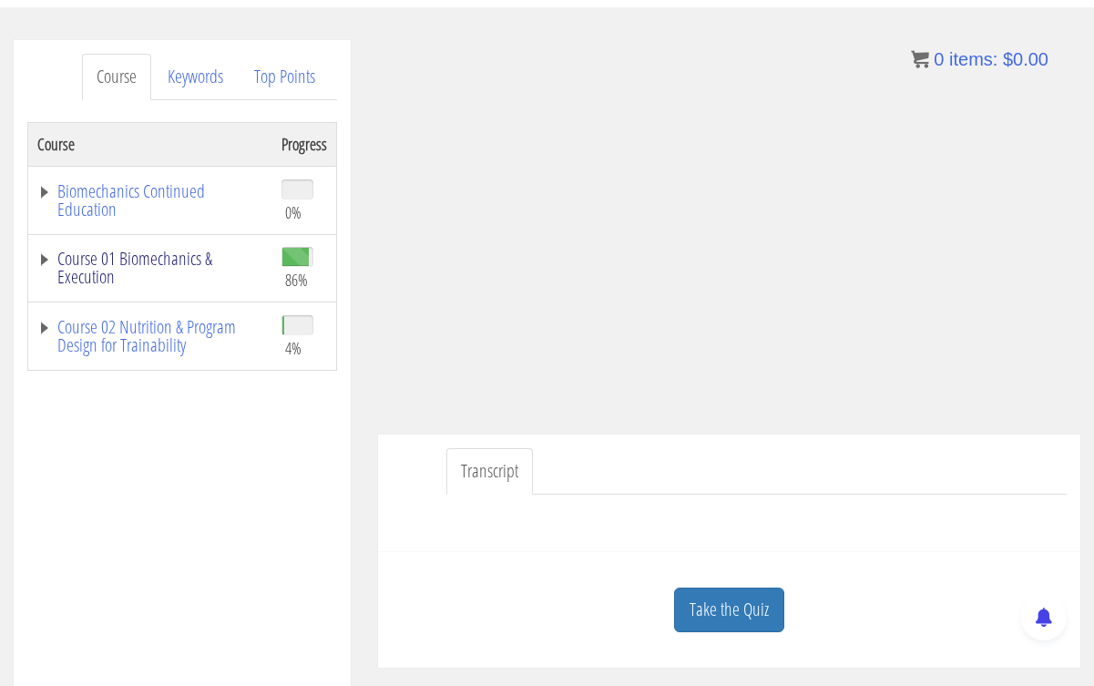
click at [83, 262] on link "Course 01 Biomechanics & Execution" at bounding box center [150, 268] width 226 height 36
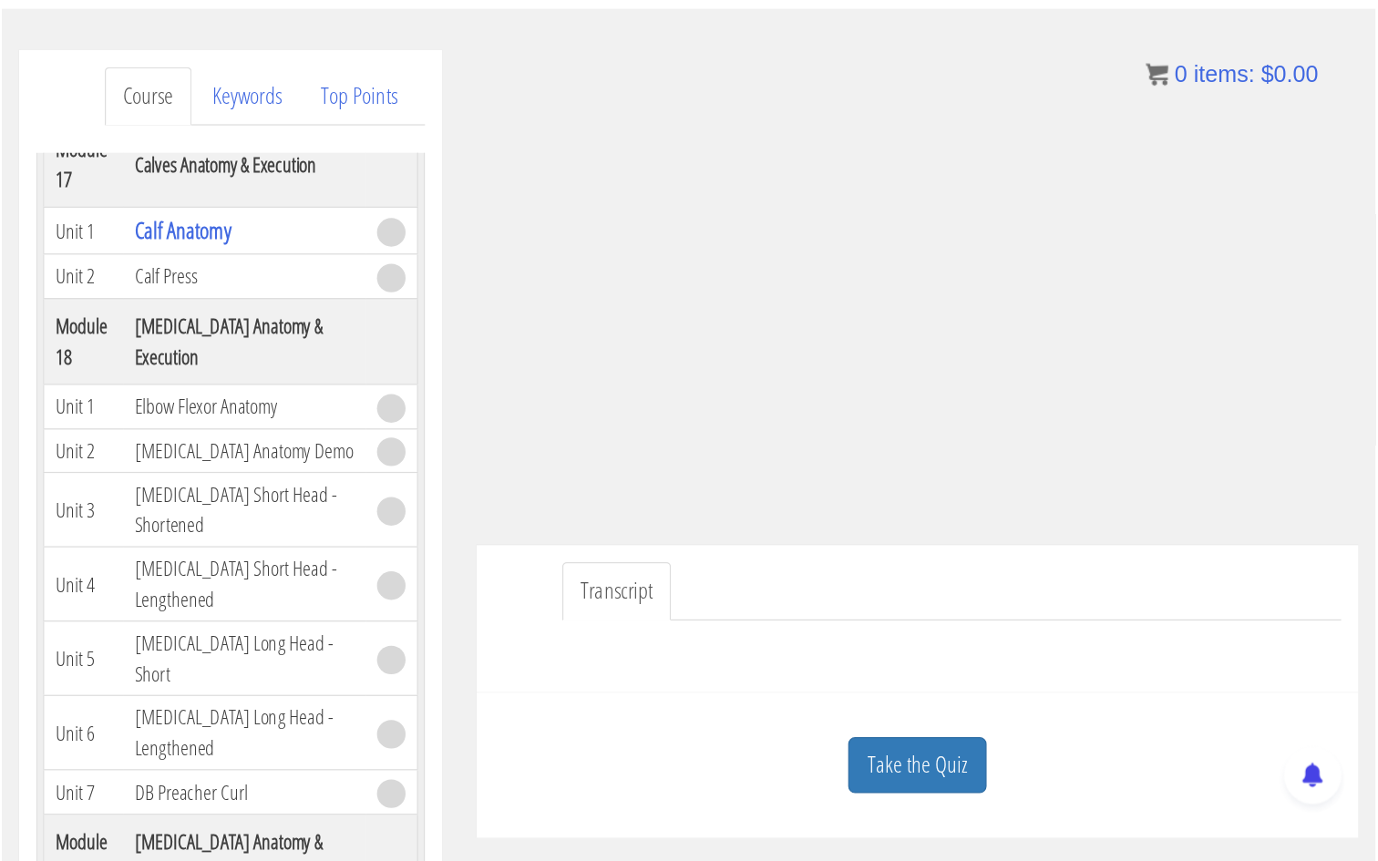
scroll to position [6168, 0]
click at [107, 553] on td "[MEDICAL_DATA] Long Head - Lengthened" at bounding box center [193, 582] width 193 height 59
click at [723, 618] on link "Take the Quiz" at bounding box center [729, 610] width 110 height 45
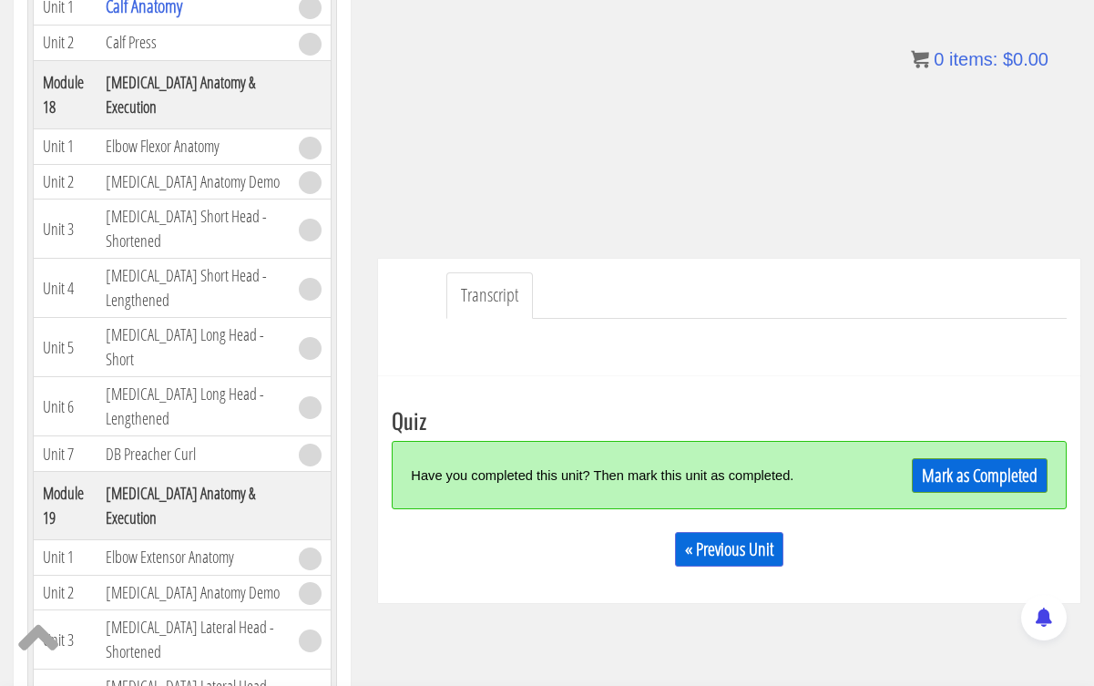
scroll to position [395, 0]
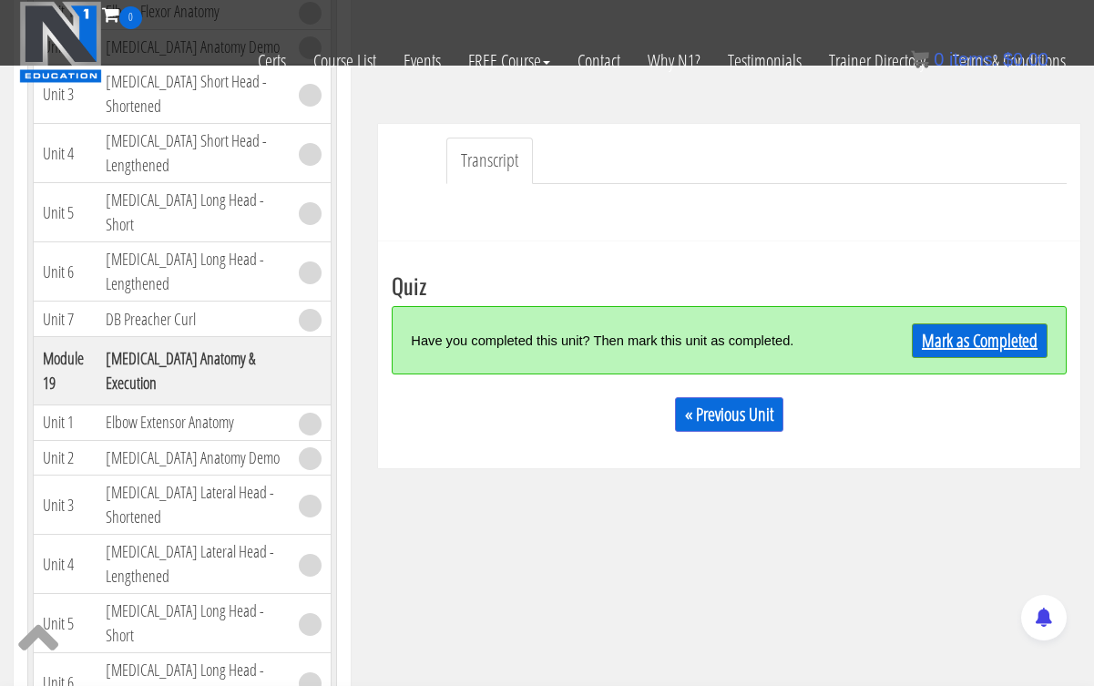
click at [995, 342] on link "Mark as Completed" at bounding box center [980, 340] width 136 height 35
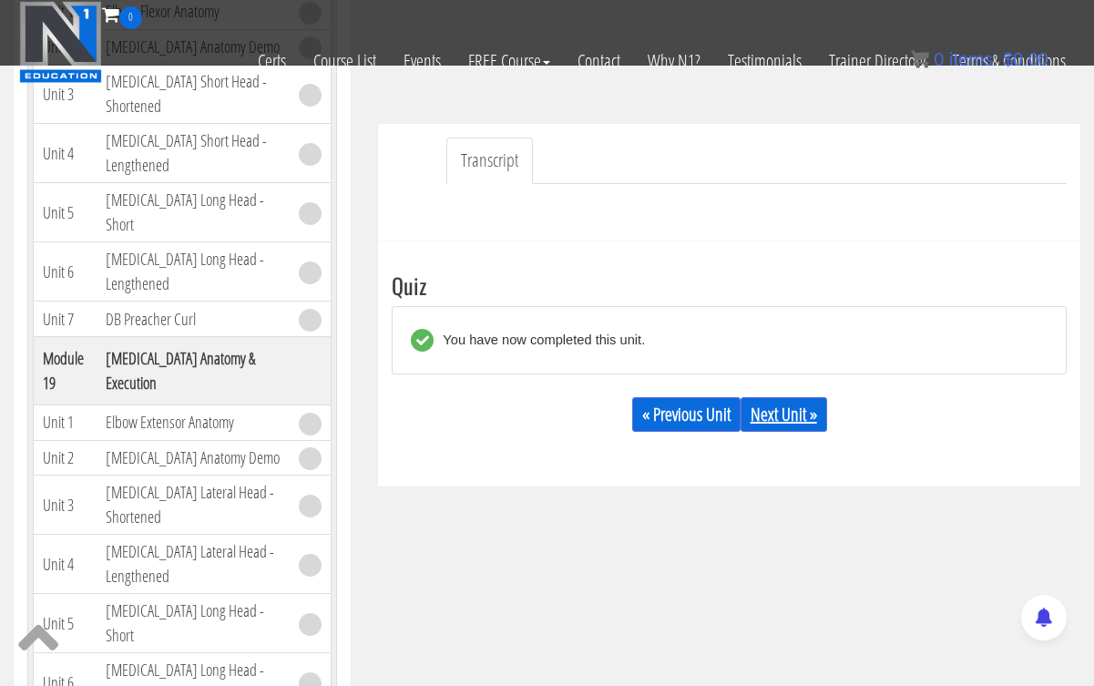
click at [783, 414] on link "Next Unit »" at bounding box center [784, 414] width 87 height 35
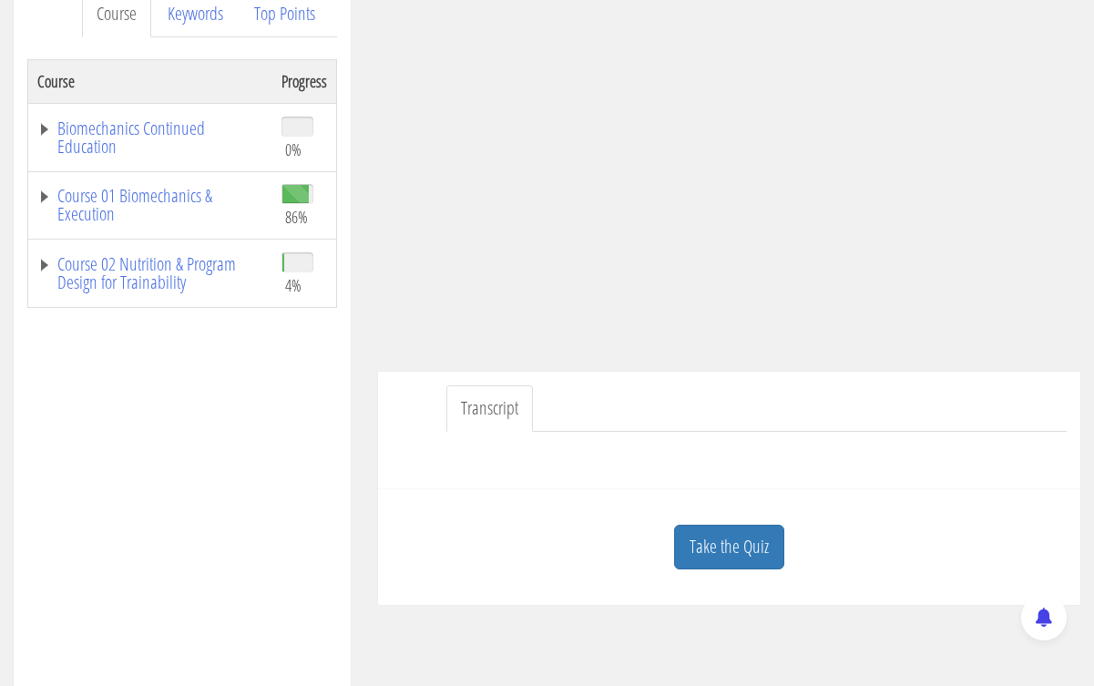
scroll to position [282, 0]
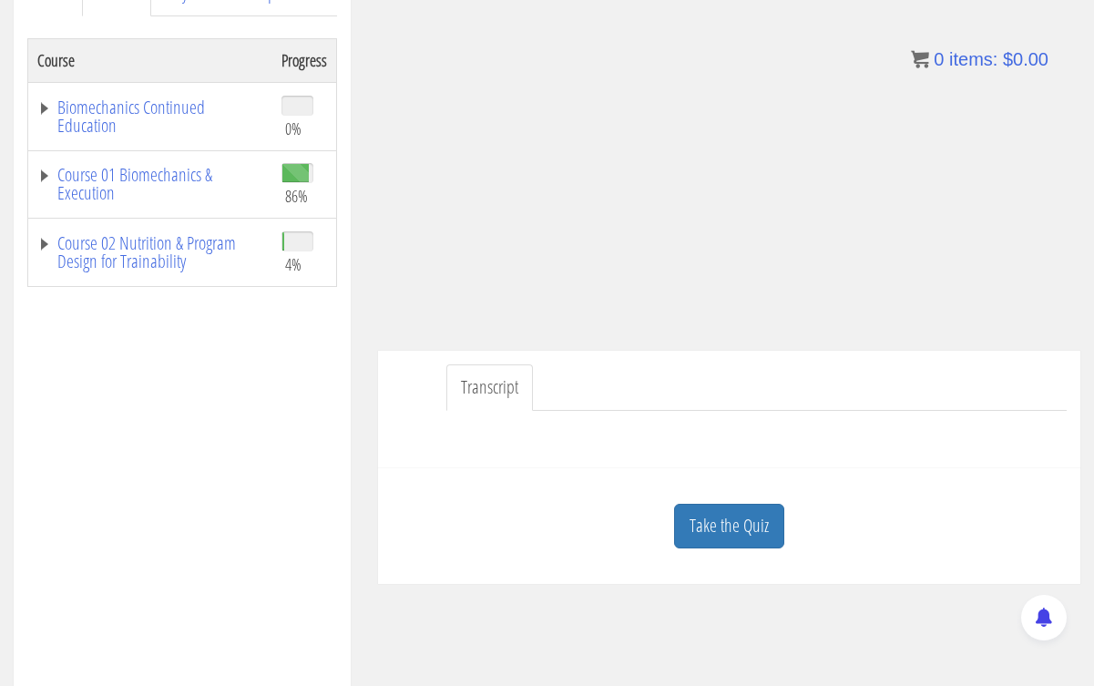
click at [867, 387] on ul "Transcript" at bounding box center [756, 387] width 621 height 46
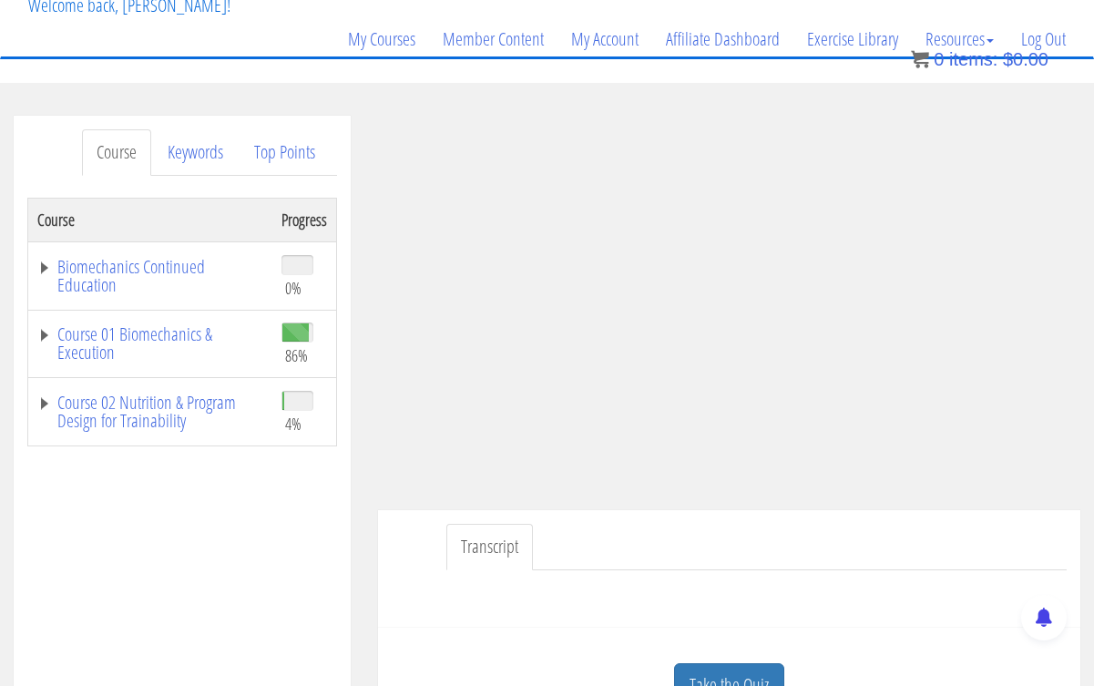
scroll to position [119, 0]
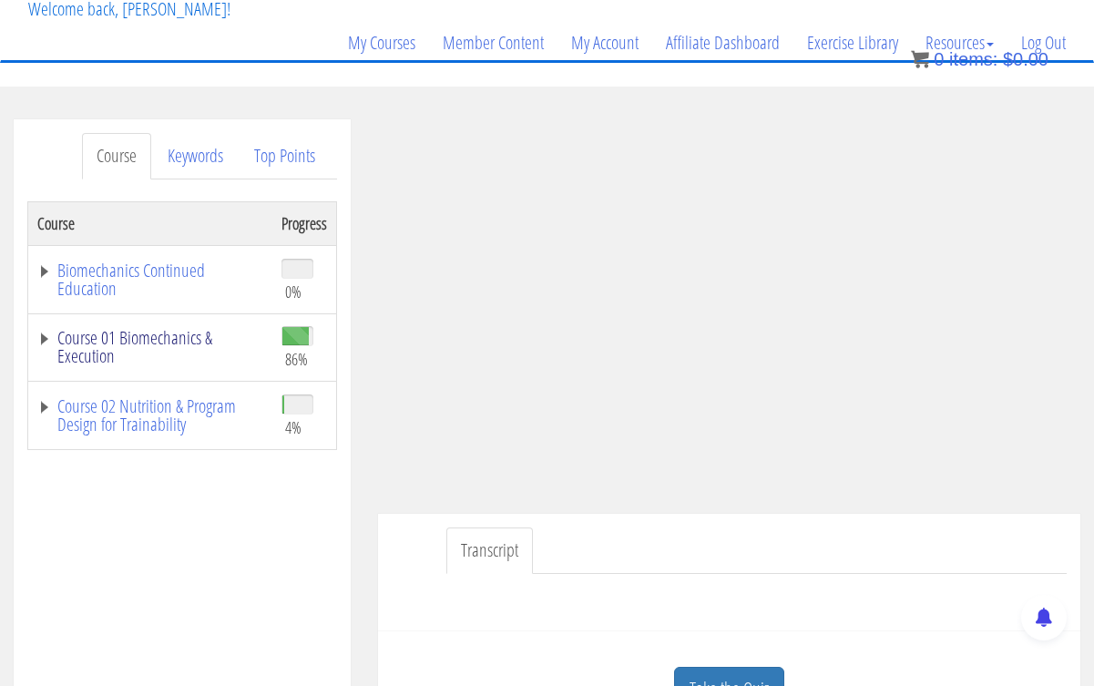
click at [84, 354] on link "Course 01 Biomechanics & Execution" at bounding box center [150, 347] width 226 height 36
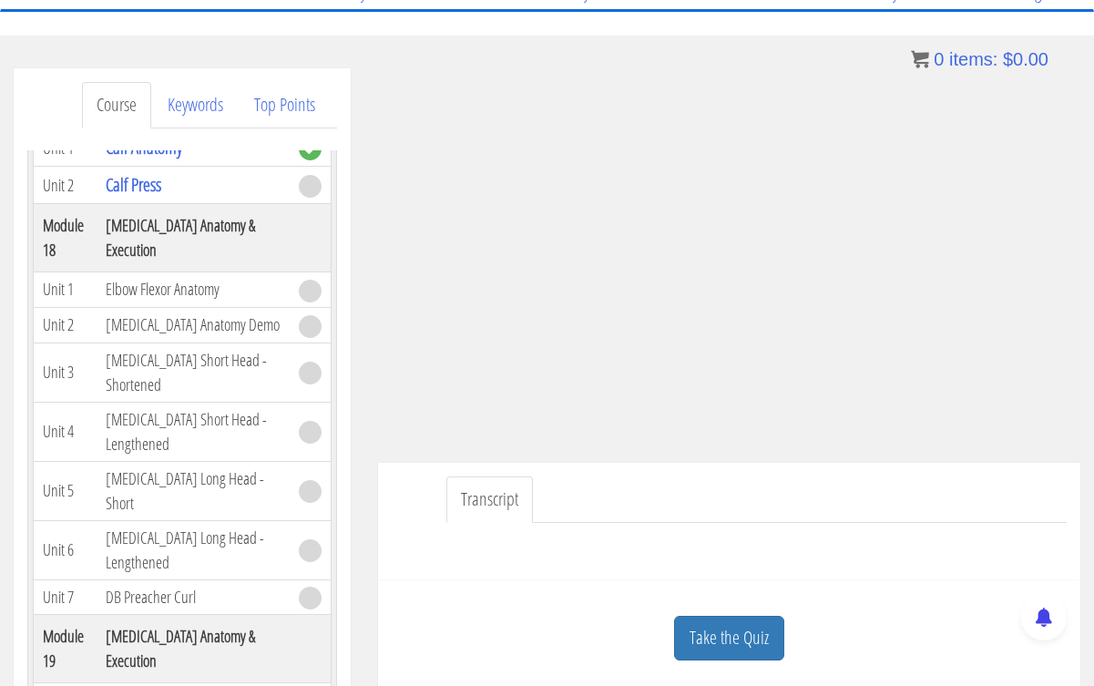
scroll to position [168, 0]
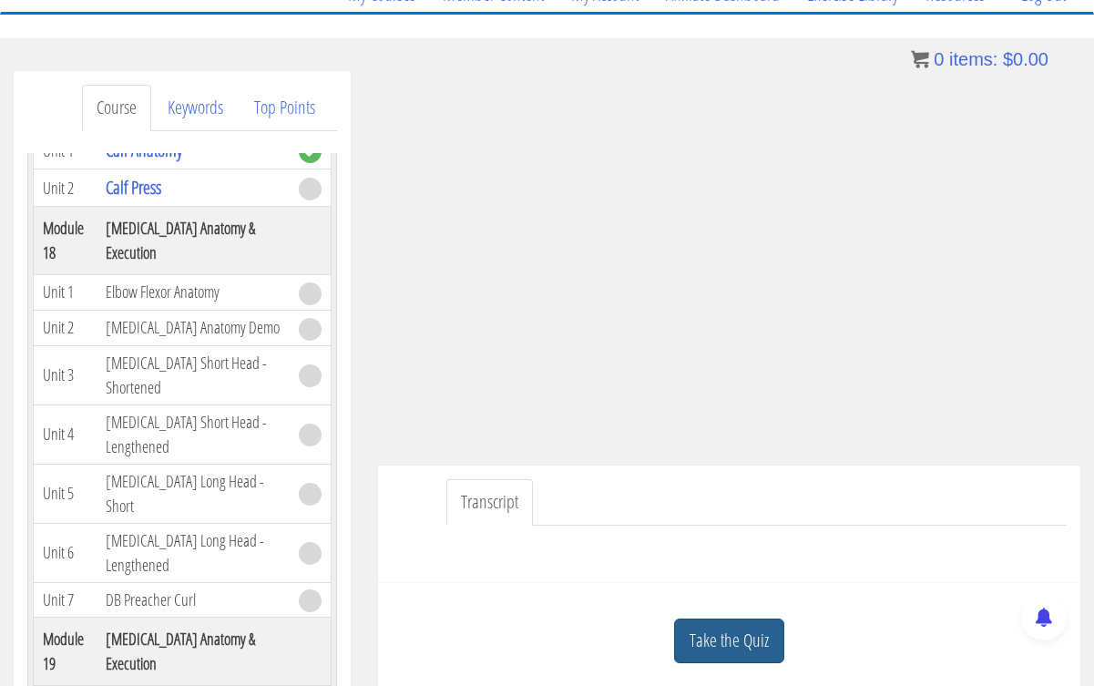
click at [696, 636] on link "Take the Quiz" at bounding box center [729, 641] width 110 height 45
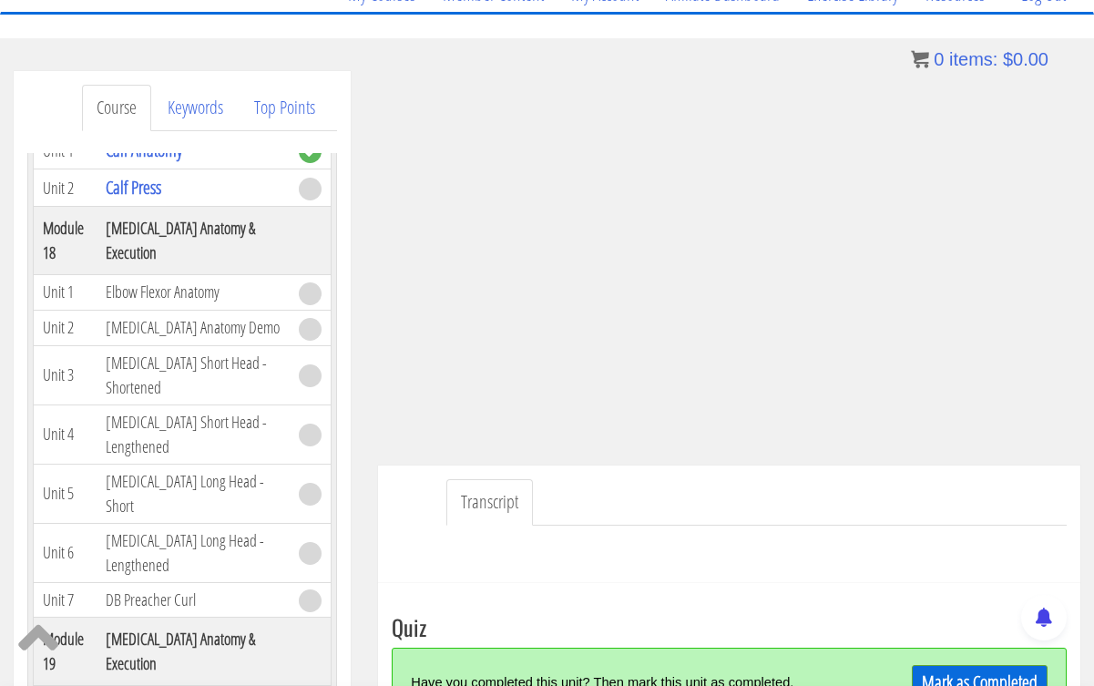
click at [940, 672] on link "Mark as Completed" at bounding box center [980, 682] width 136 height 35
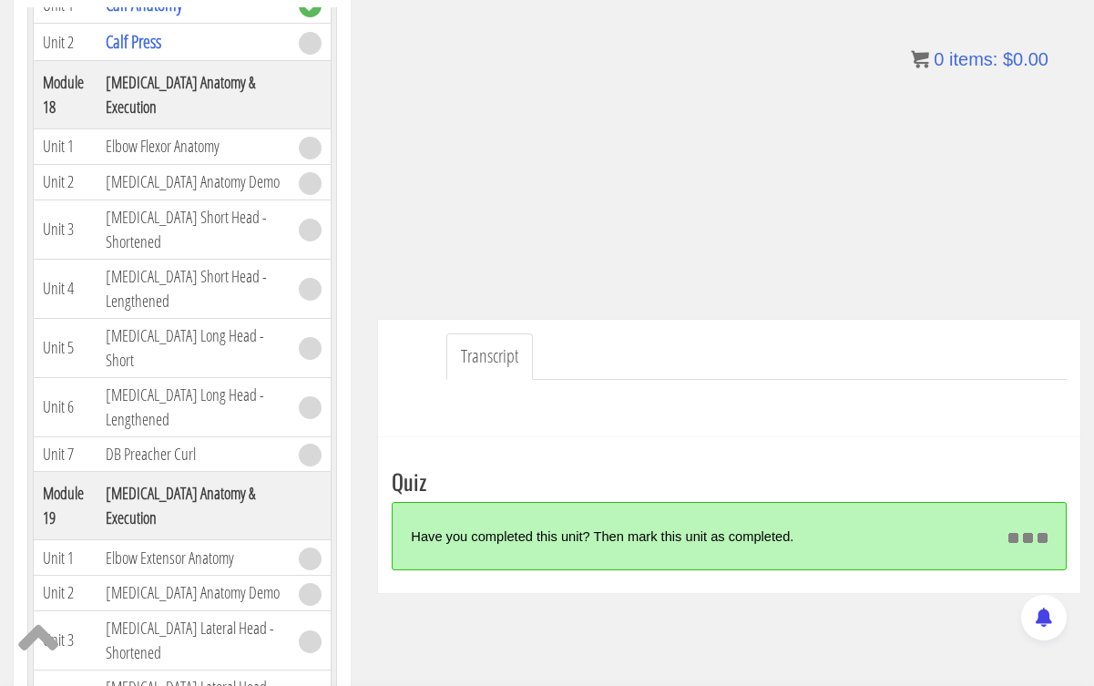
scroll to position [314, 0]
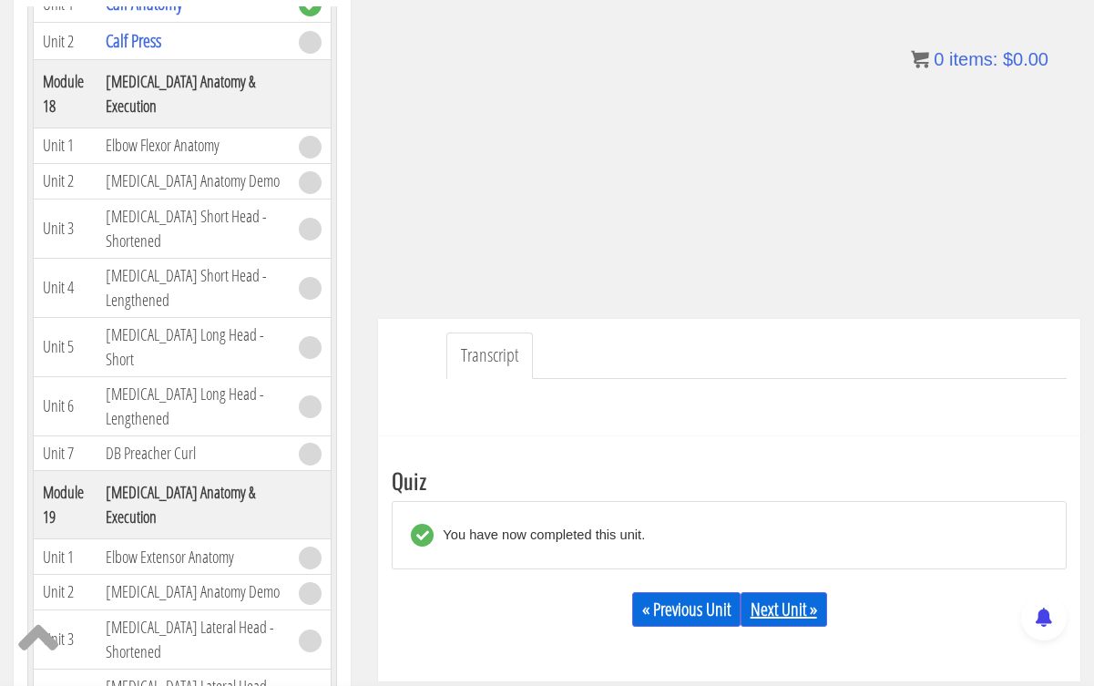
click at [806, 618] on link "Next Unit »" at bounding box center [784, 609] width 87 height 35
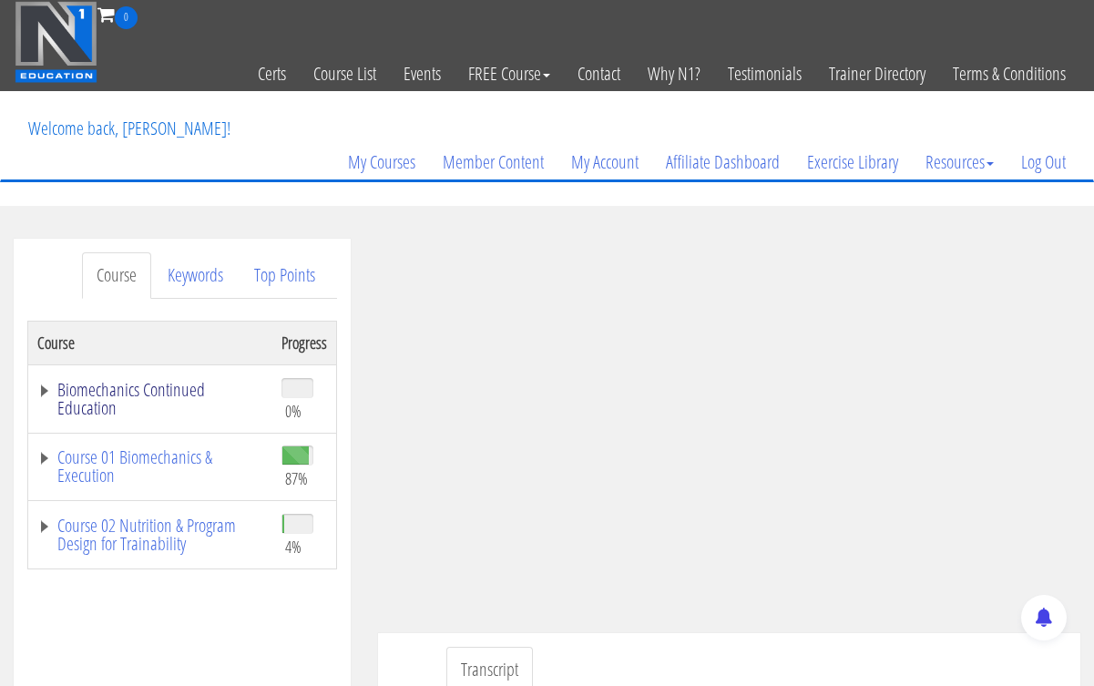
click at [171, 402] on link "Biomechanics Continued Education" at bounding box center [150, 399] width 226 height 36
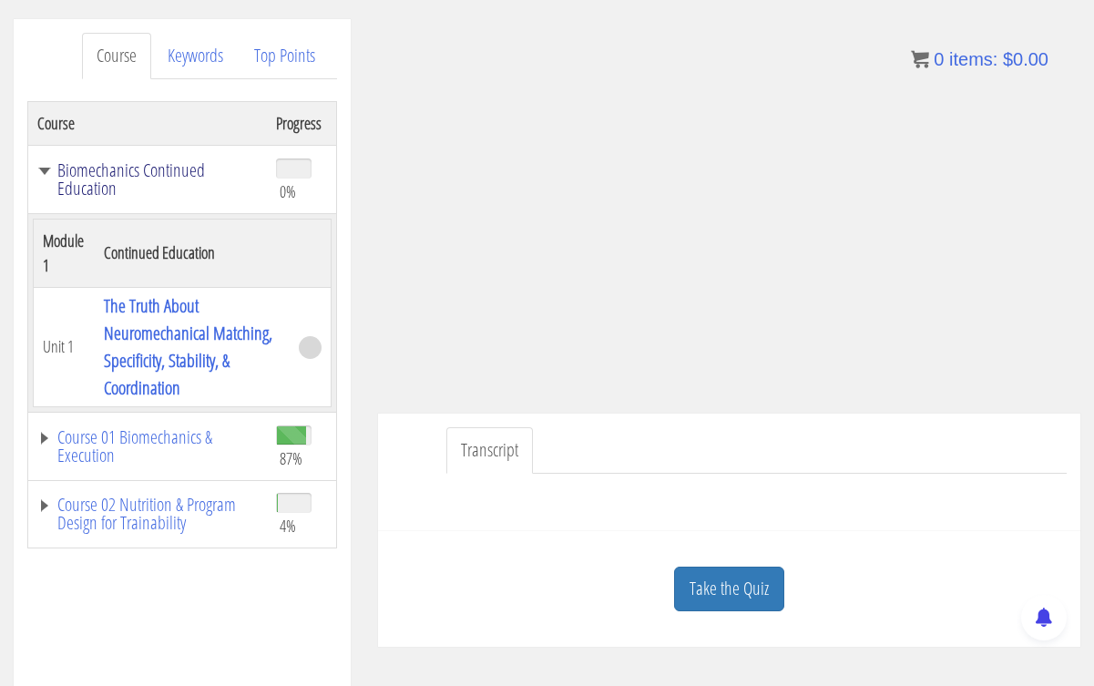
scroll to position [225, 0]
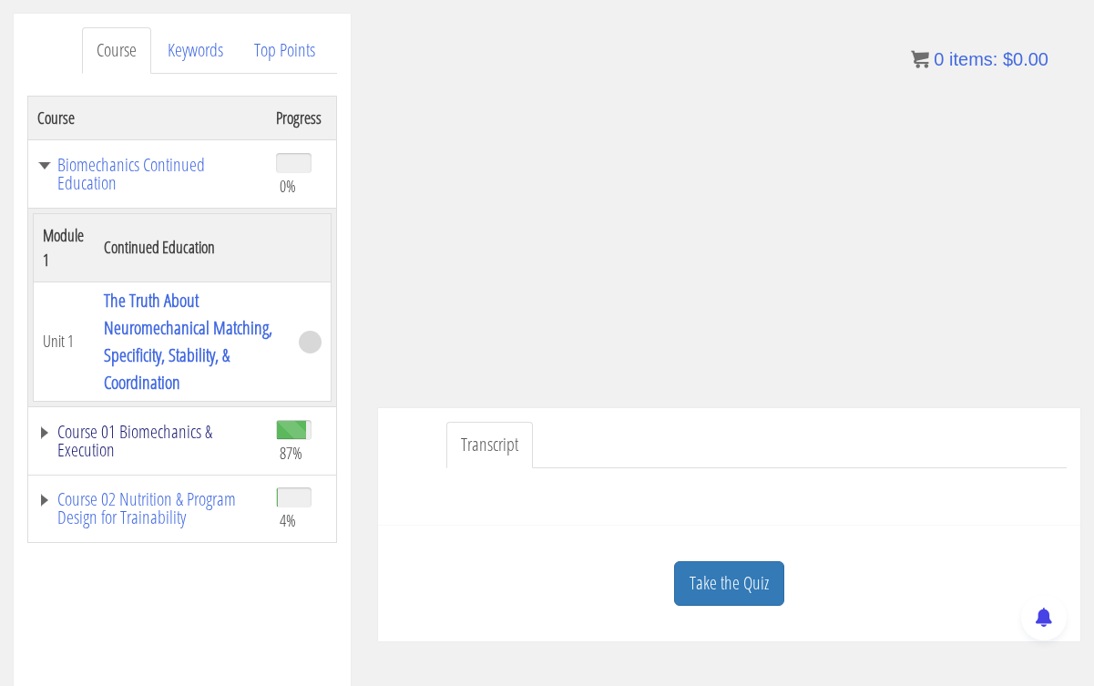
click at [82, 436] on link "Course 01 Biomechanics & Execution" at bounding box center [147, 441] width 221 height 36
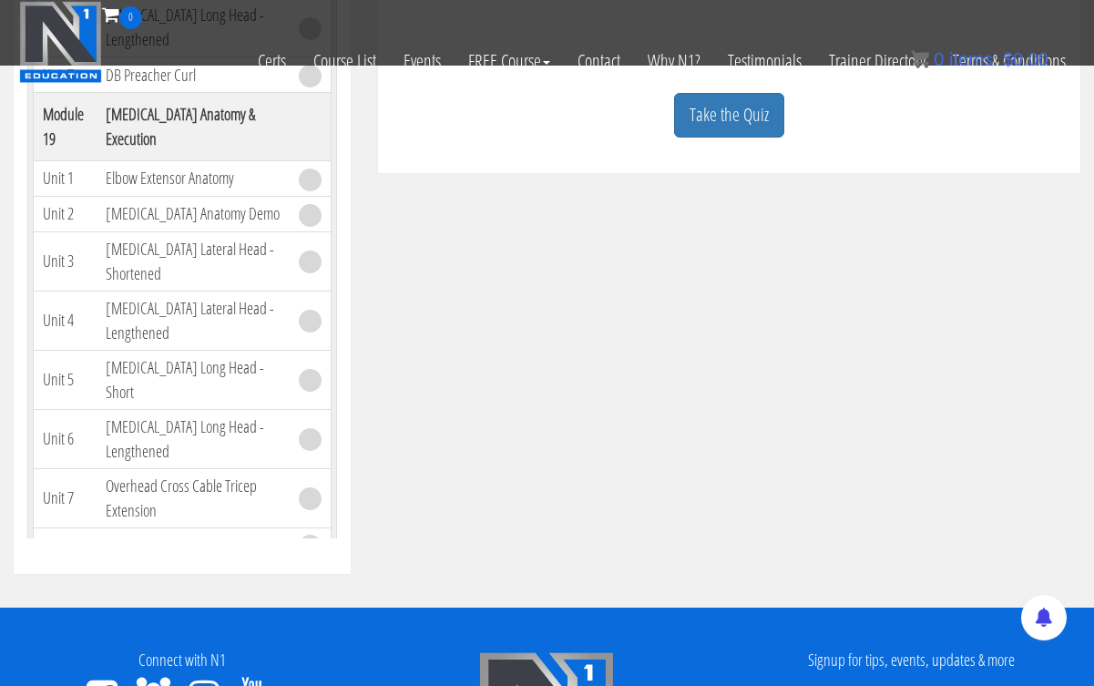
scroll to position [585, 0]
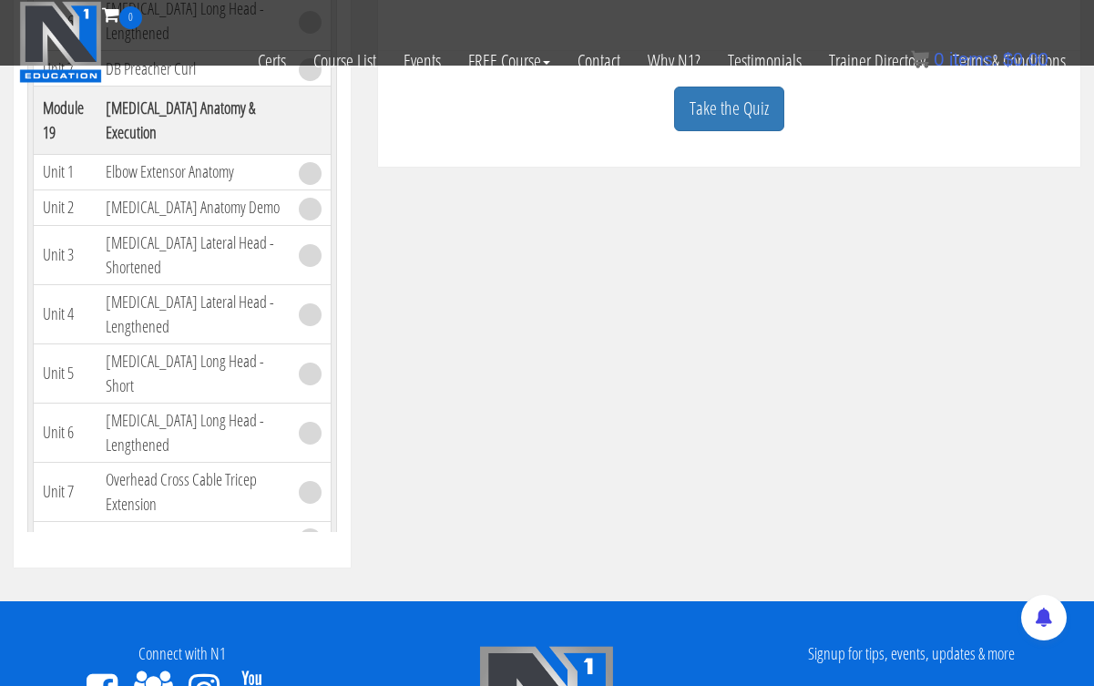
click at [84, 578] on link "Course 02 Nutrition & Program Design for Trainability" at bounding box center [147, 596] width 221 height 36
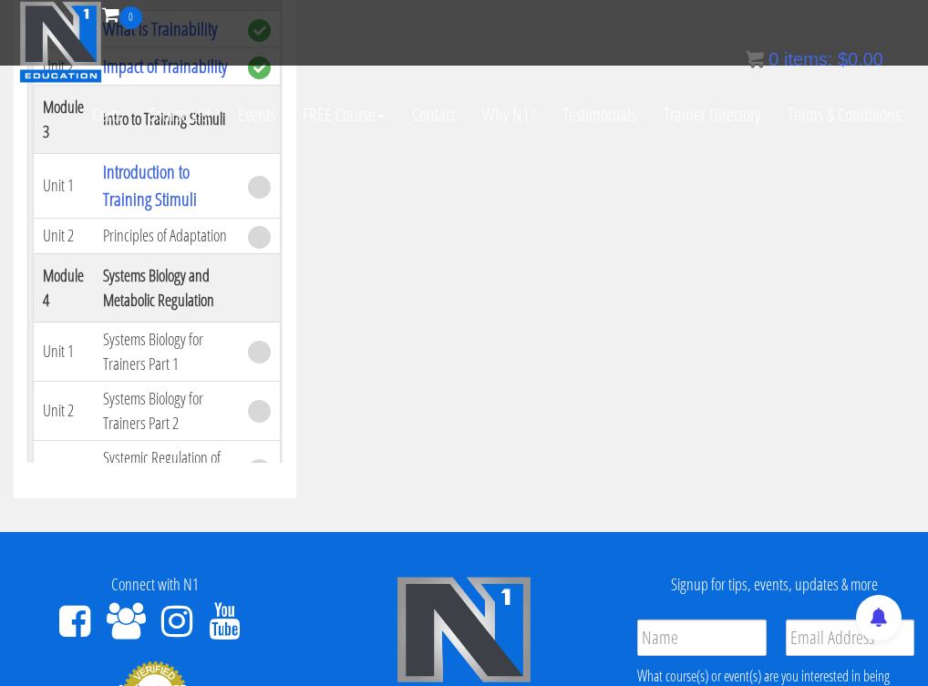
scroll to position [8789, 0]
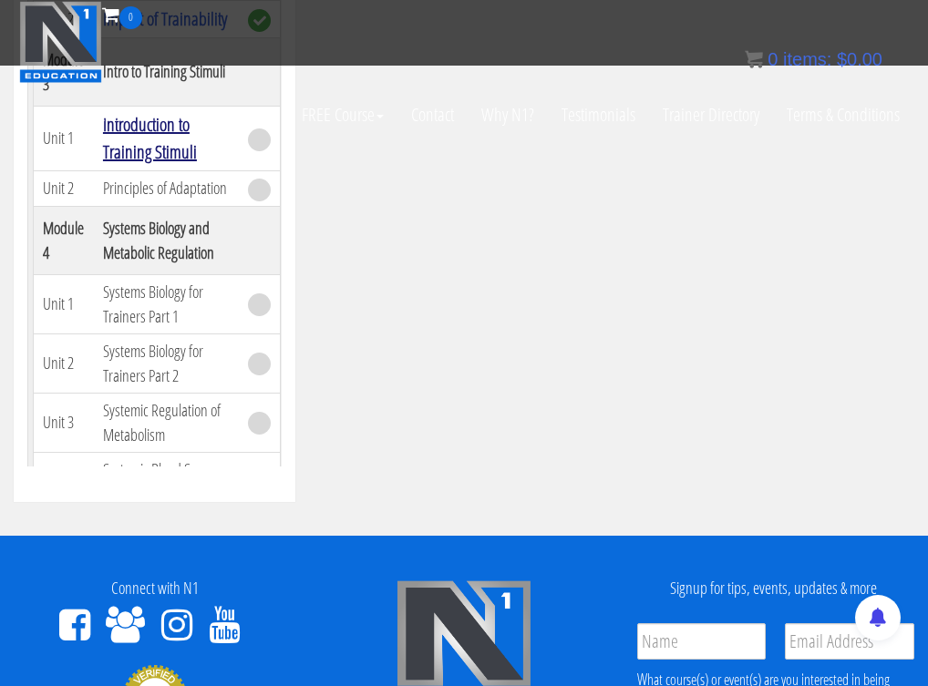
click at [144, 164] on link "Introduction to Training Stimuli" at bounding box center [150, 138] width 94 height 52
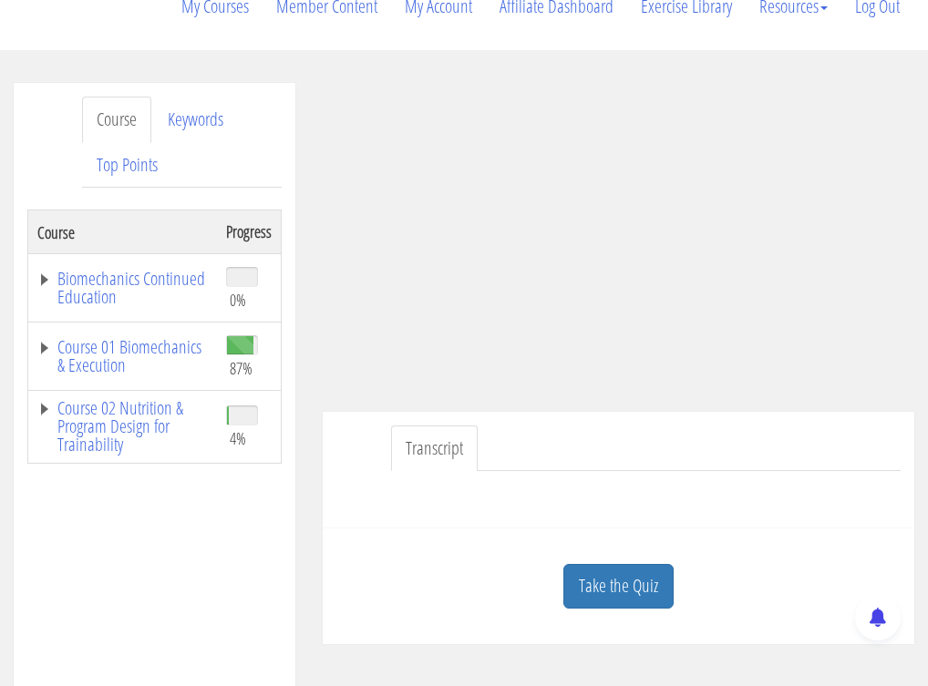
scroll to position [284, 0]
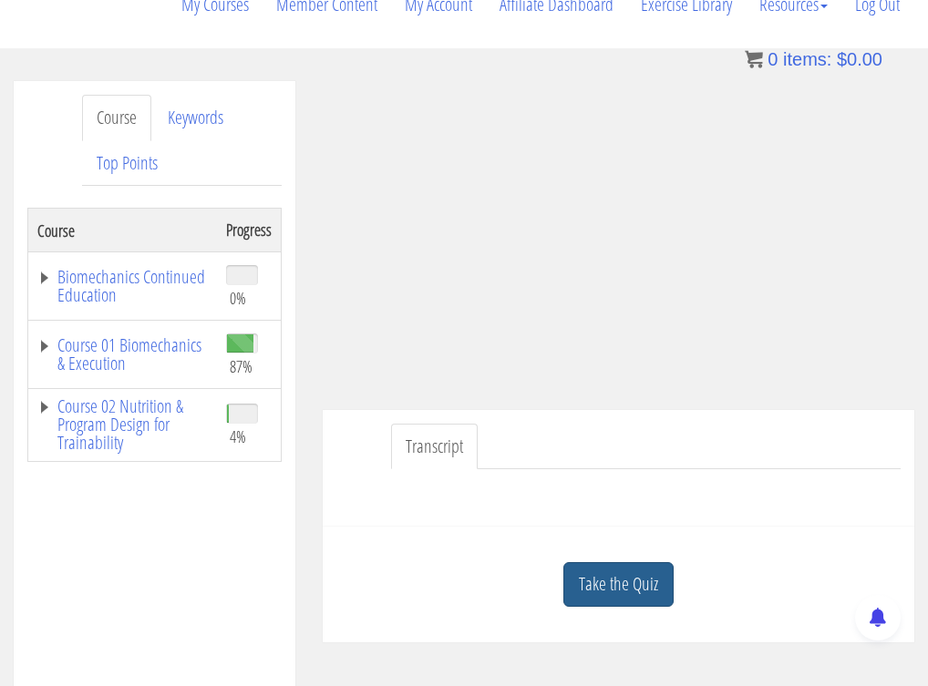
click at [615, 579] on link "Take the Quiz" at bounding box center [618, 584] width 110 height 45
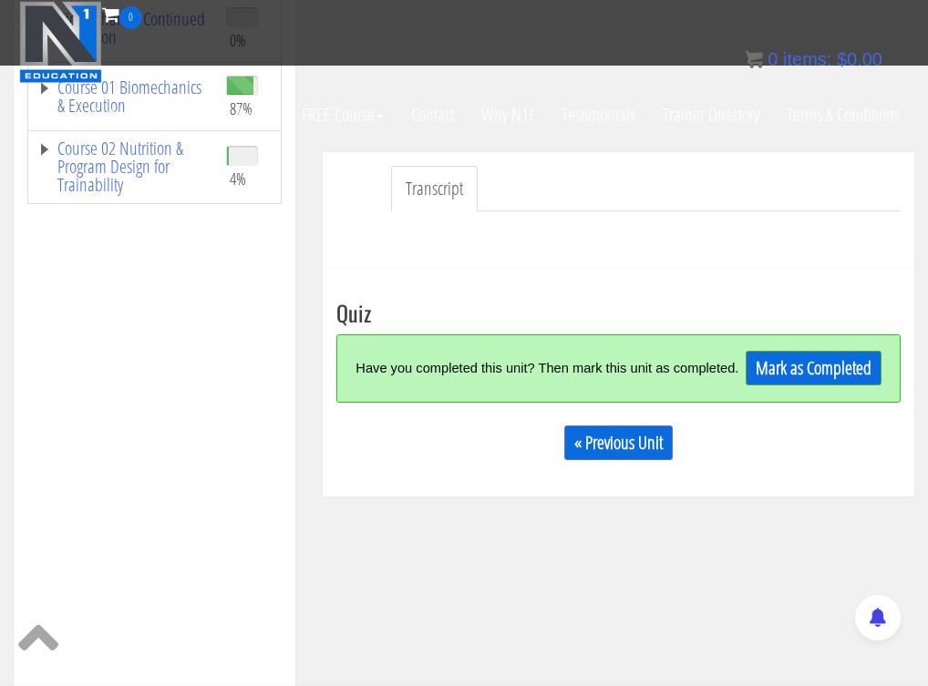
scroll to position [374, 0]
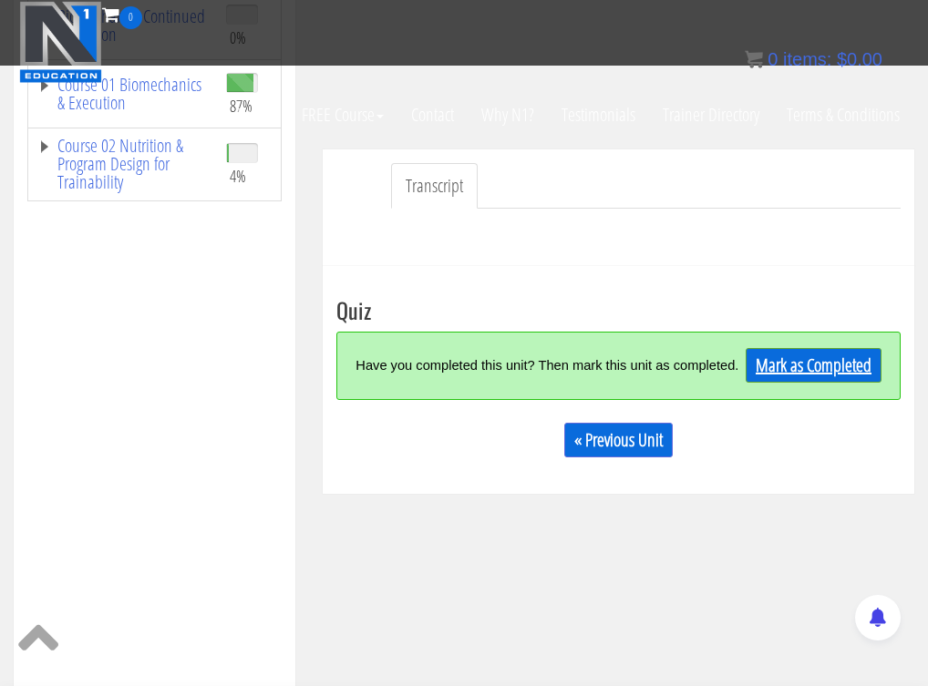
click at [799, 365] on link "Mark as Completed" at bounding box center [813, 365] width 136 height 35
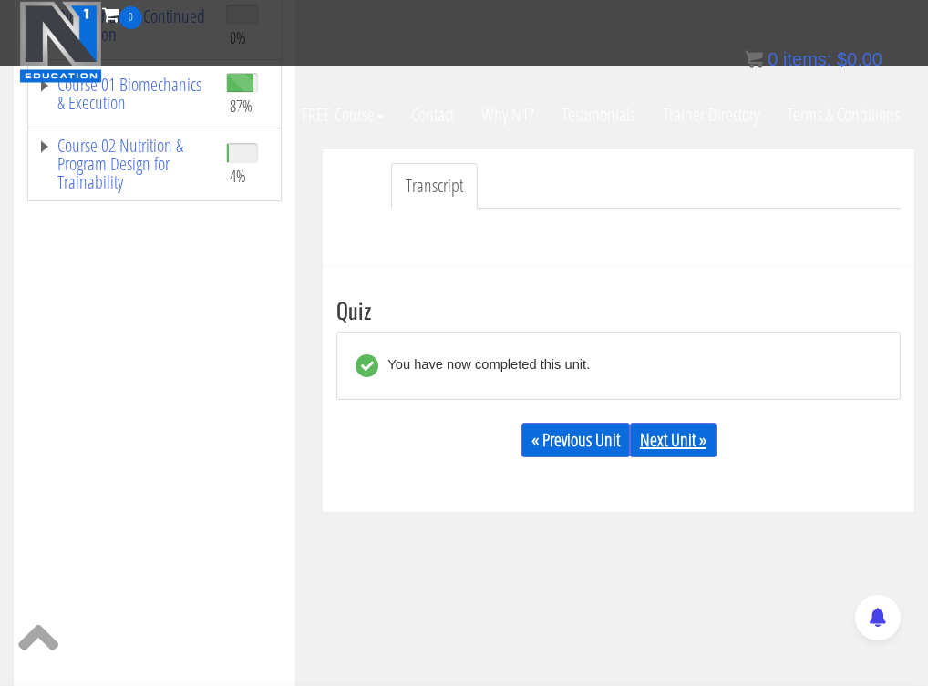
click at [674, 447] on link "Next Unit »" at bounding box center [673, 440] width 87 height 35
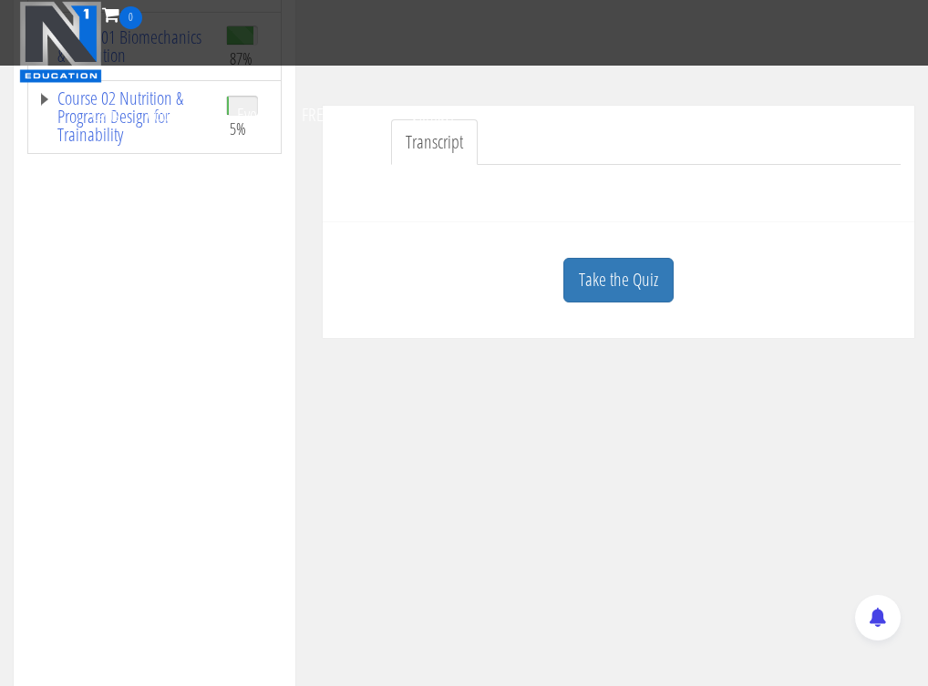
scroll to position [423, 0]
click at [102, 115] on link "Certs" at bounding box center [105, 115] width 56 height 64
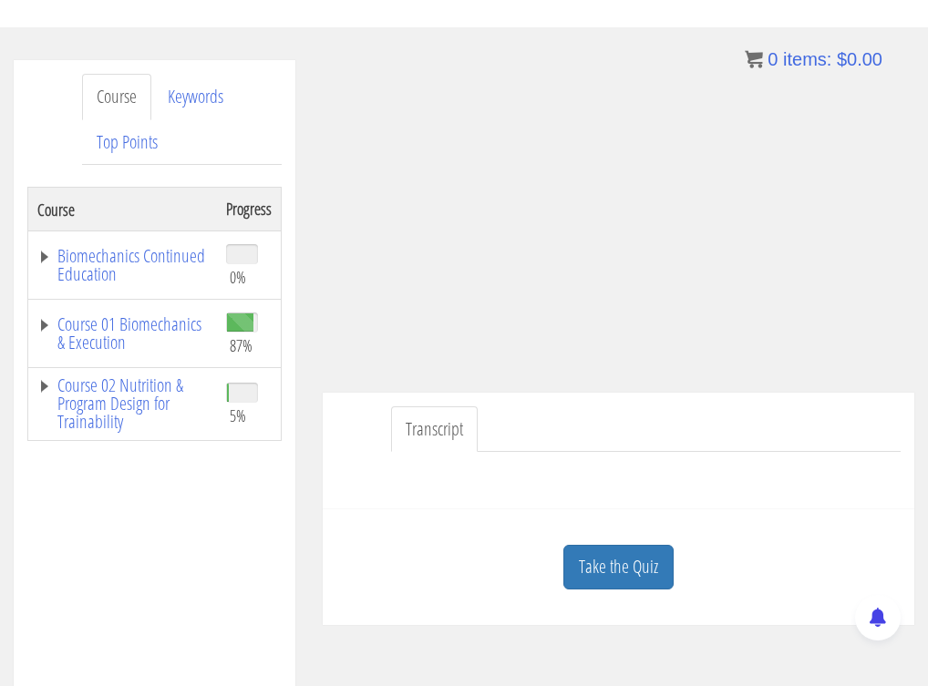
scroll to position [319, 0]
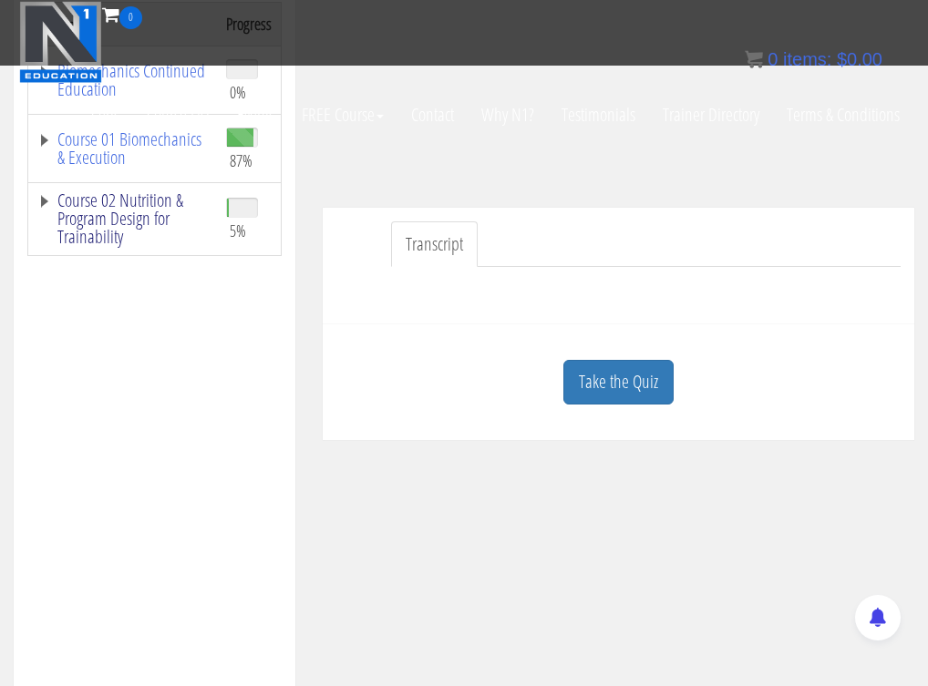
click at [78, 240] on link "Course 02 Nutrition & Program Design for Trainability" at bounding box center [122, 218] width 170 height 55
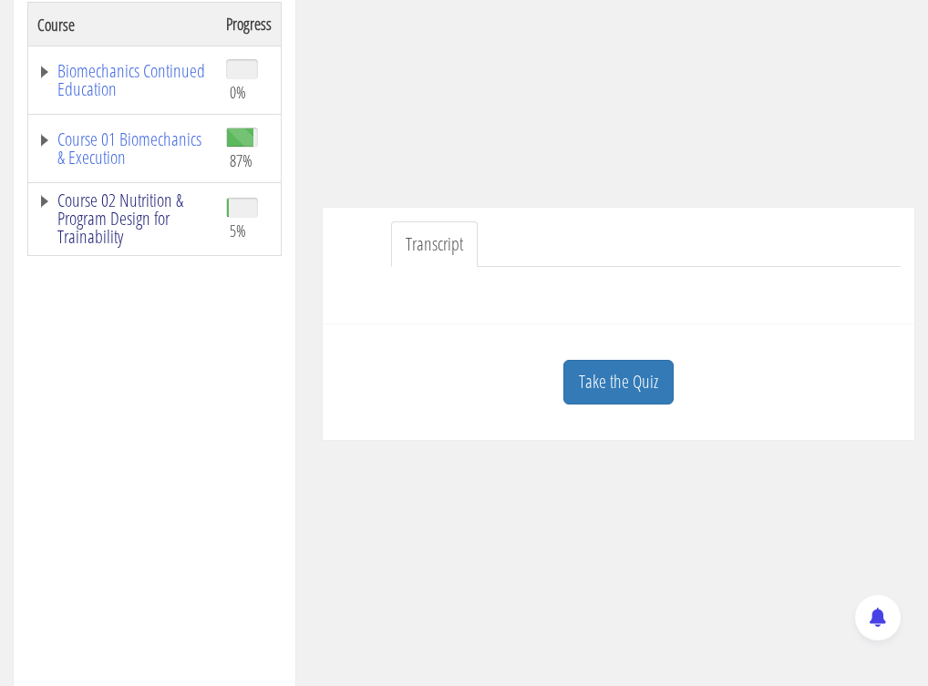
click at [87, 227] on link "Course 02 Nutrition & Program Design for Trainability" at bounding box center [122, 218] width 170 height 55
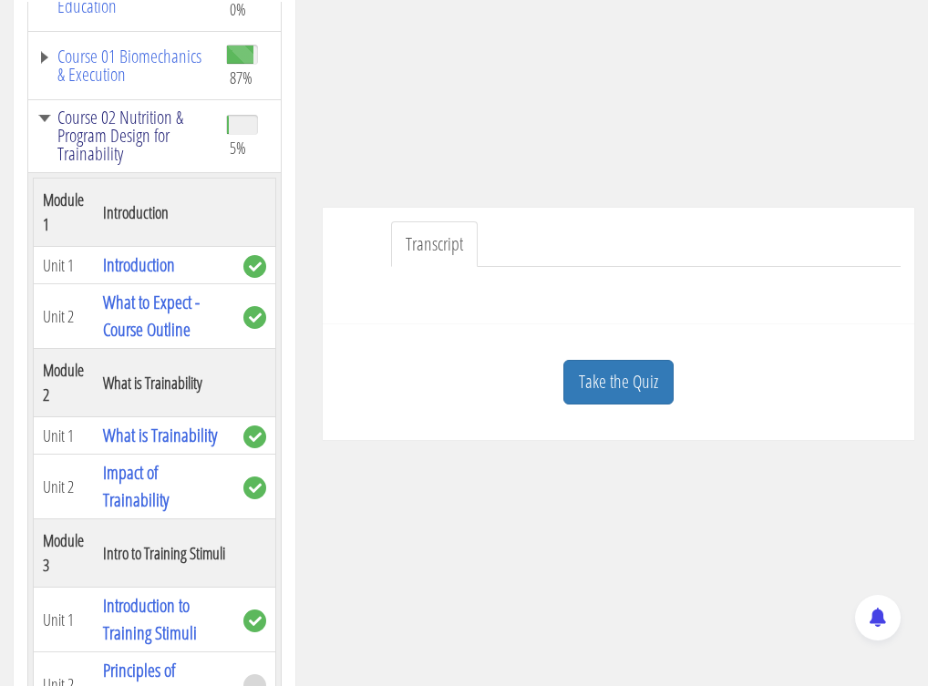
scroll to position [118, 0]
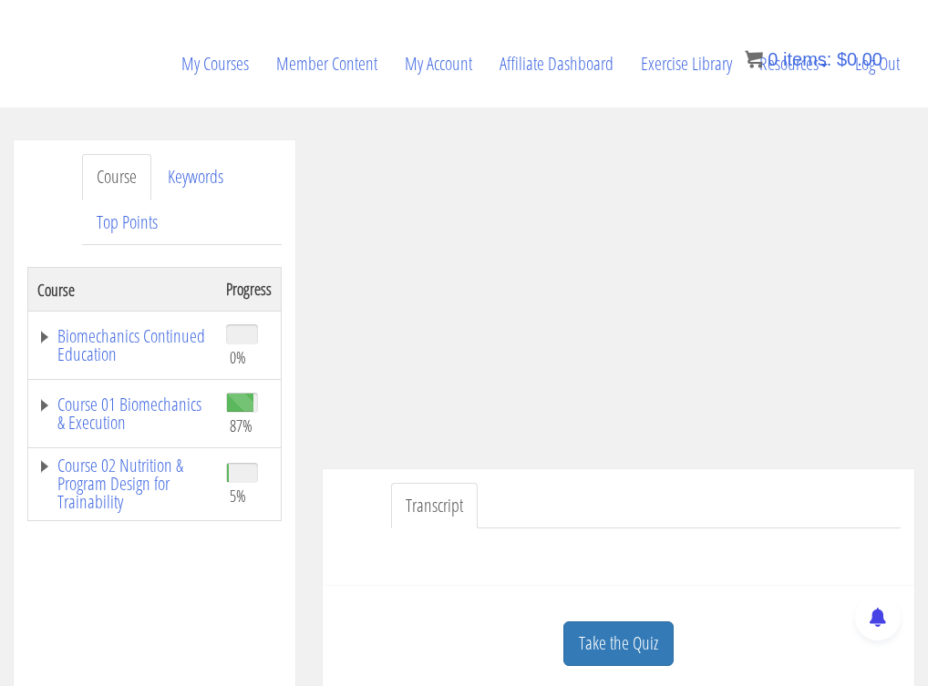
scroll to position [221, 0]
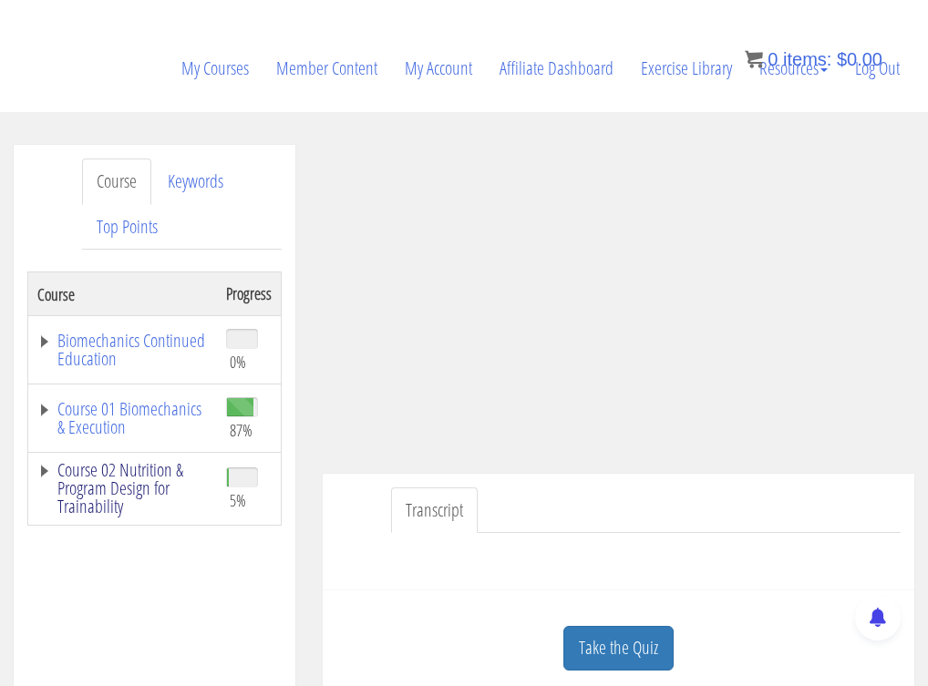
click at [109, 485] on link "Course 02 Nutrition & Program Design for Trainability" at bounding box center [122, 488] width 170 height 55
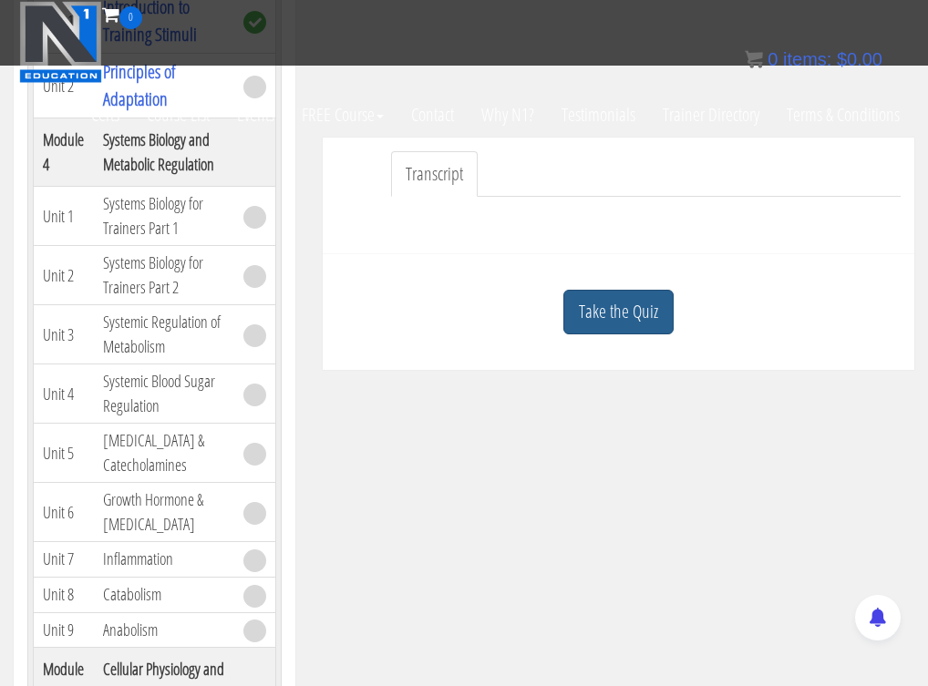
scroll to position [389, 0]
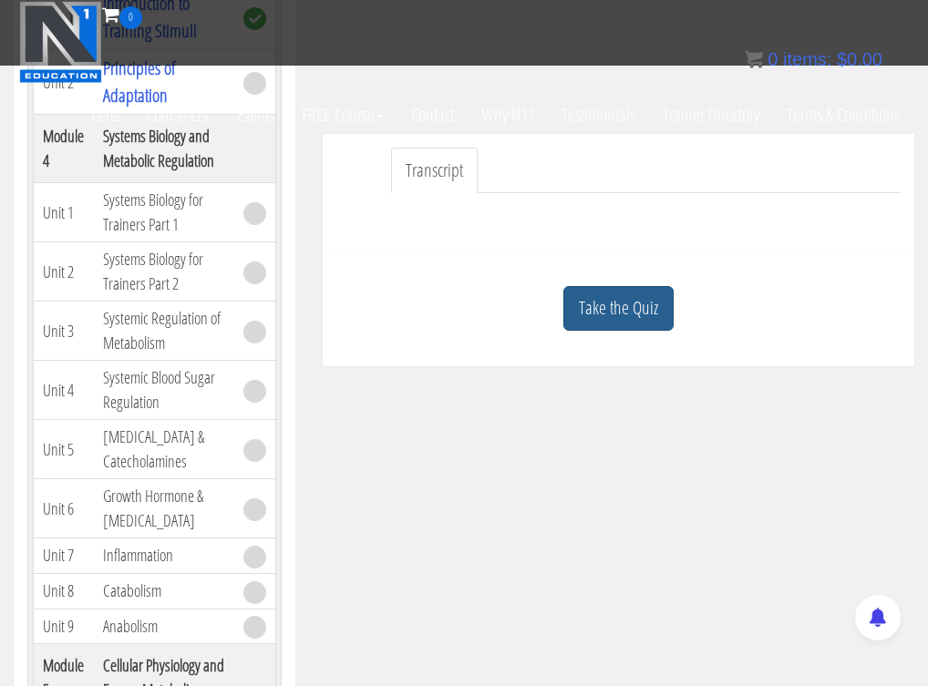
click at [641, 317] on link "Take the Quiz" at bounding box center [618, 308] width 110 height 45
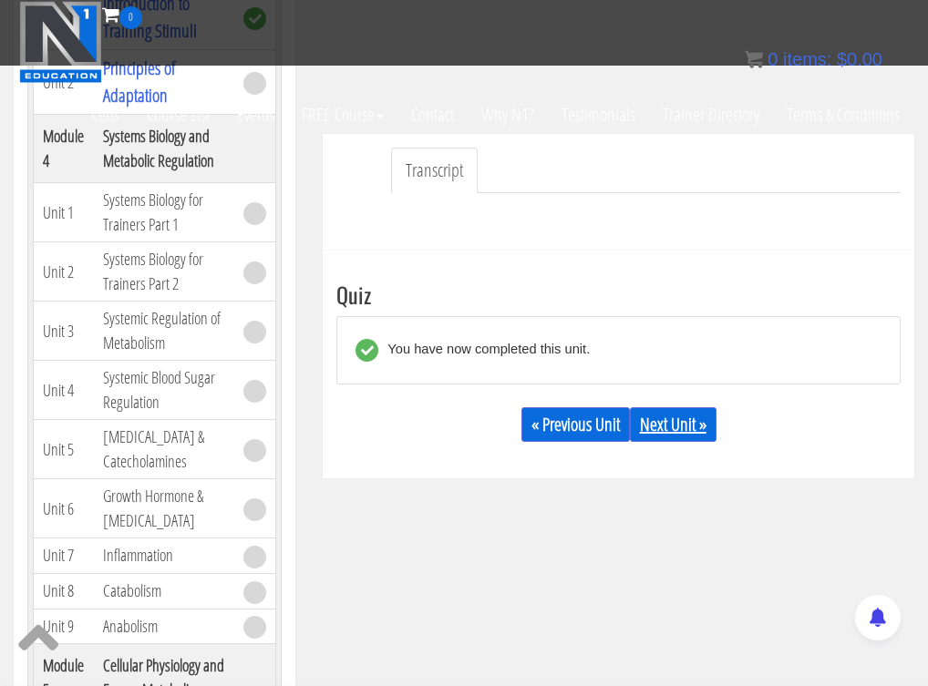
click at [670, 428] on link "Next Unit »" at bounding box center [673, 424] width 87 height 35
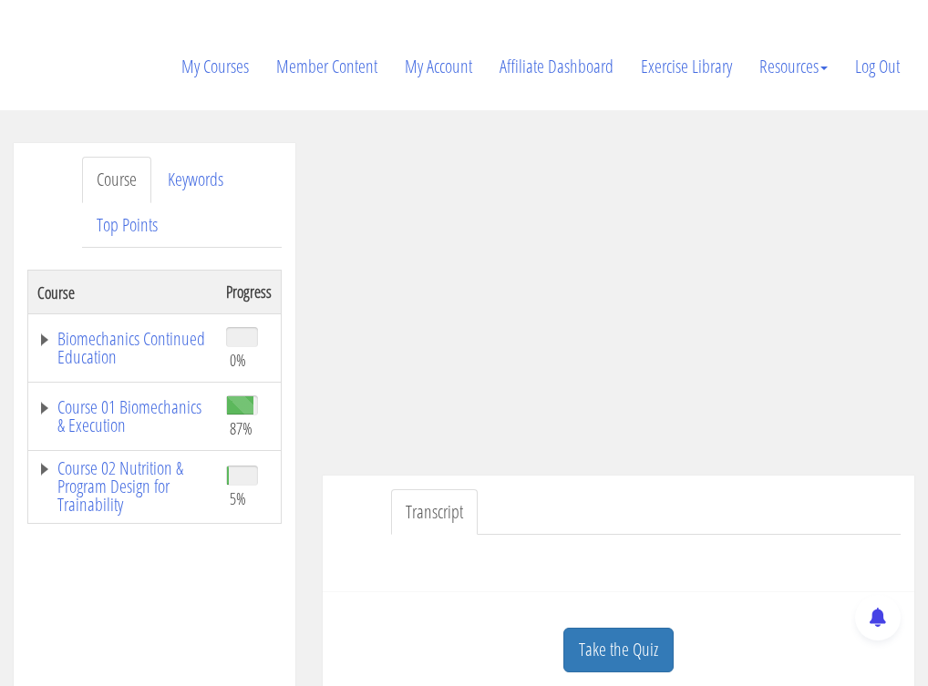
scroll to position [278, 0]
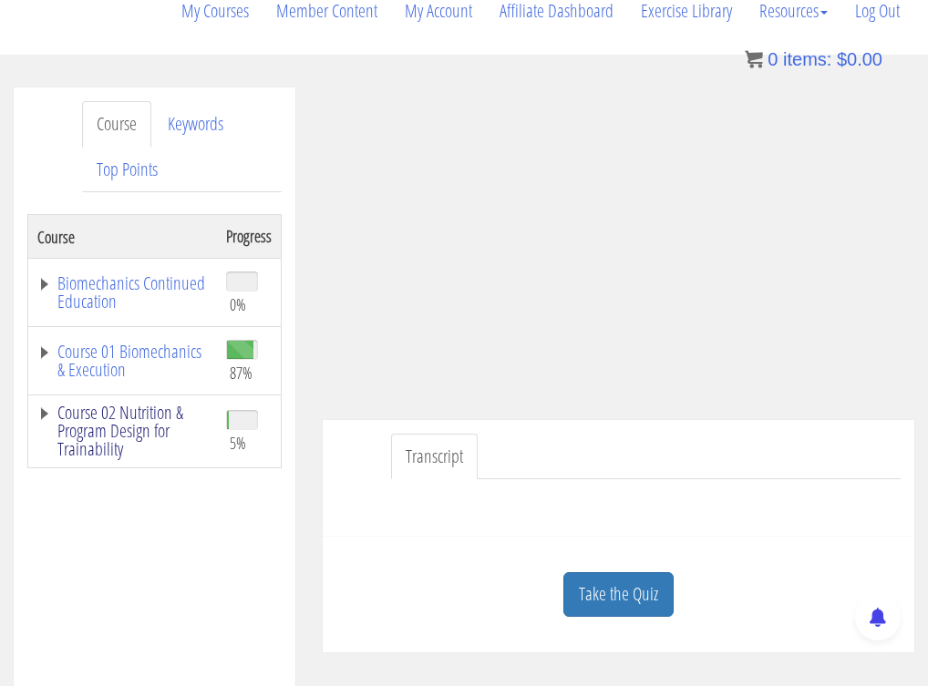
click at [140, 429] on link "Course 02 Nutrition & Program Design for Trainability" at bounding box center [122, 431] width 170 height 55
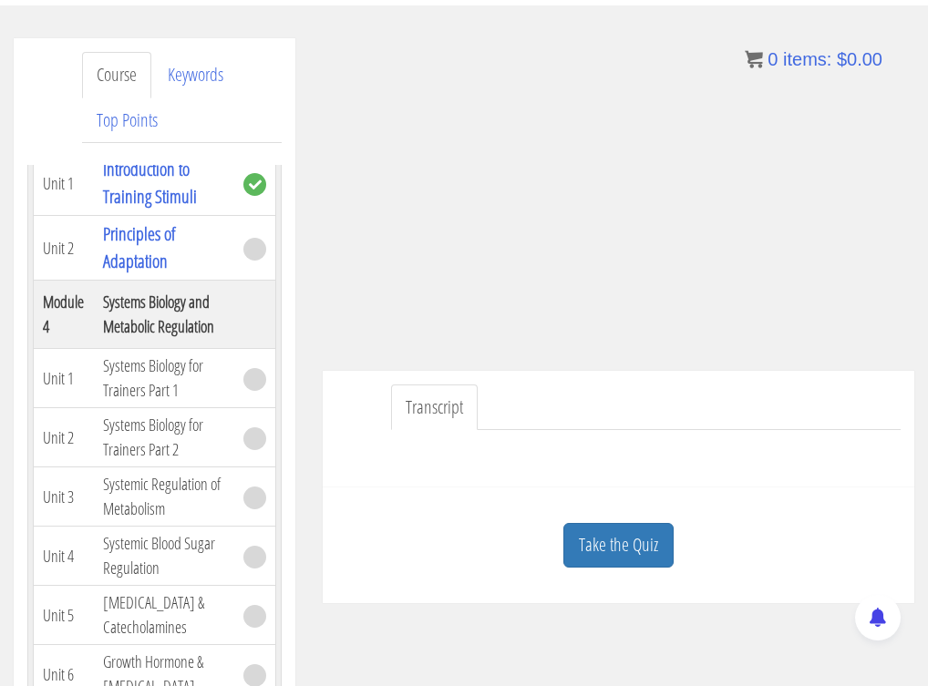
scroll to position [334, 0]
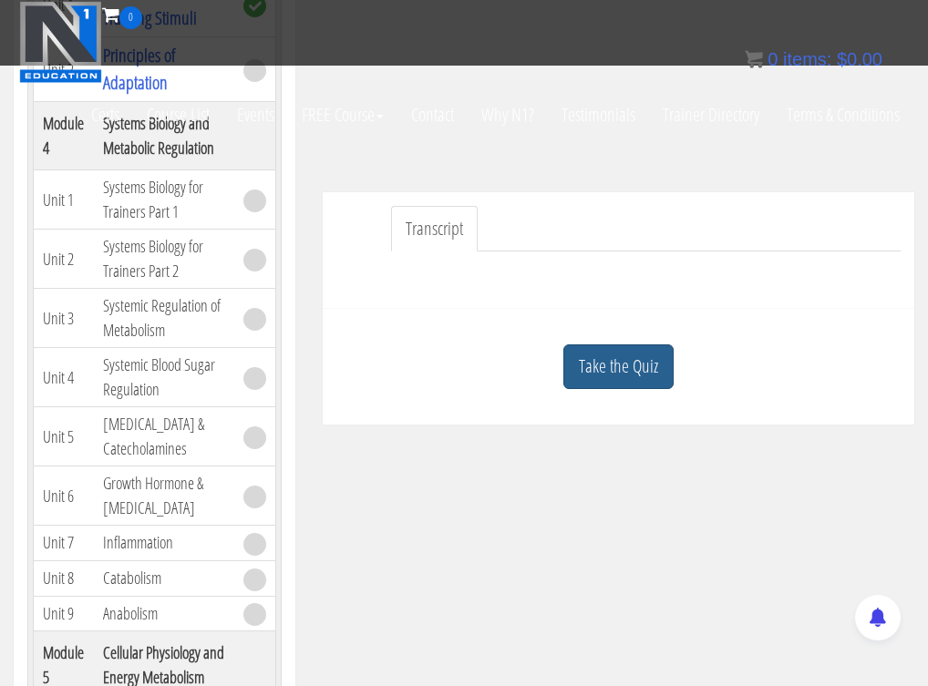
click at [631, 379] on link "Take the Quiz" at bounding box center [618, 366] width 110 height 45
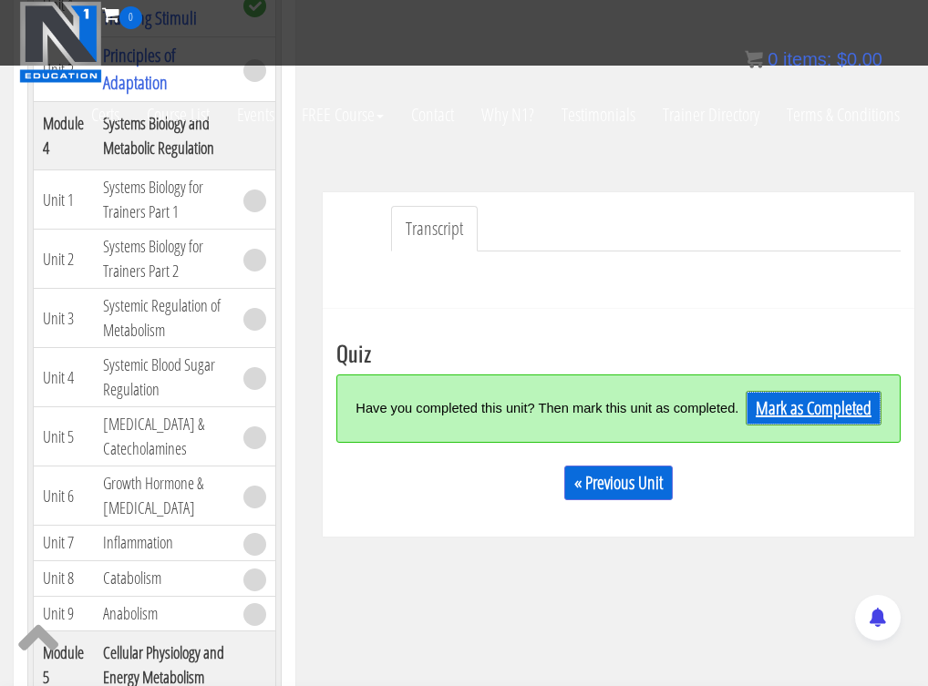
click at [777, 413] on link "Mark as Completed" at bounding box center [813, 408] width 136 height 35
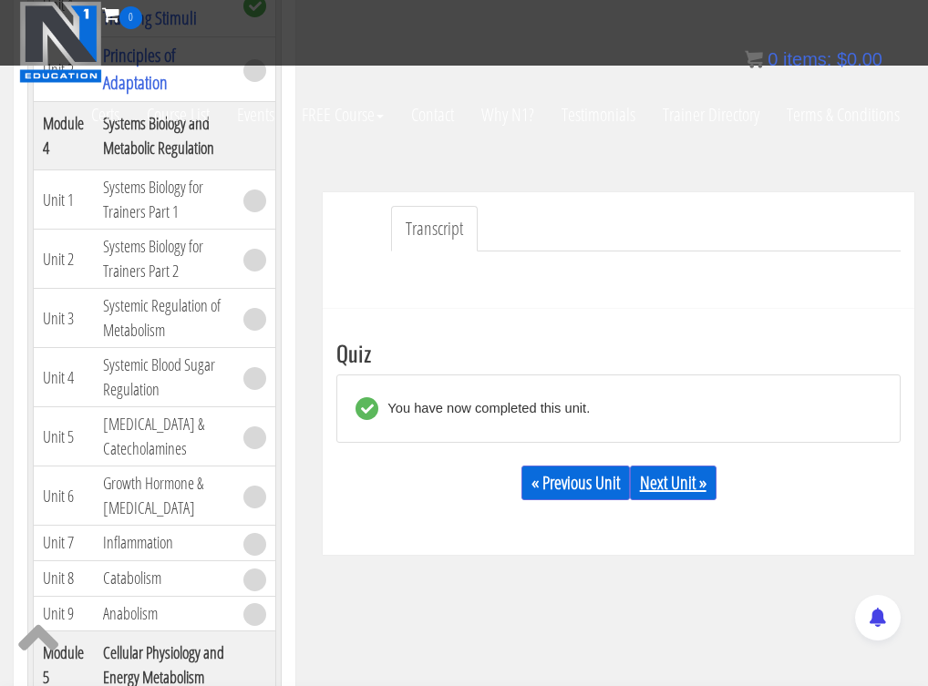
click at [677, 484] on link "Next Unit »" at bounding box center [673, 483] width 87 height 35
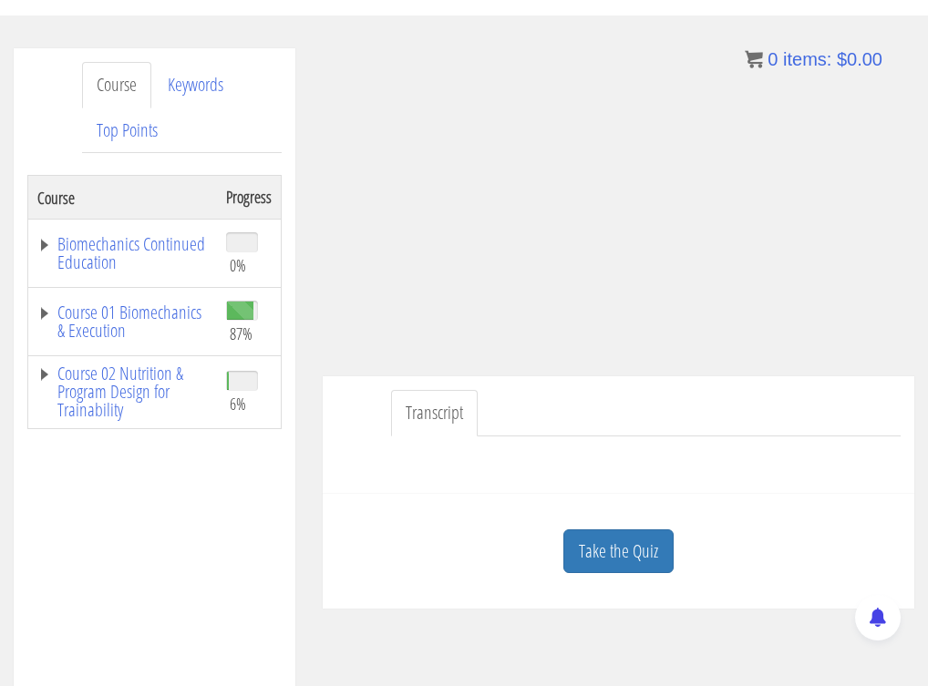
scroll to position [319, 0]
